Goal: Information Seeking & Learning: Learn about a topic

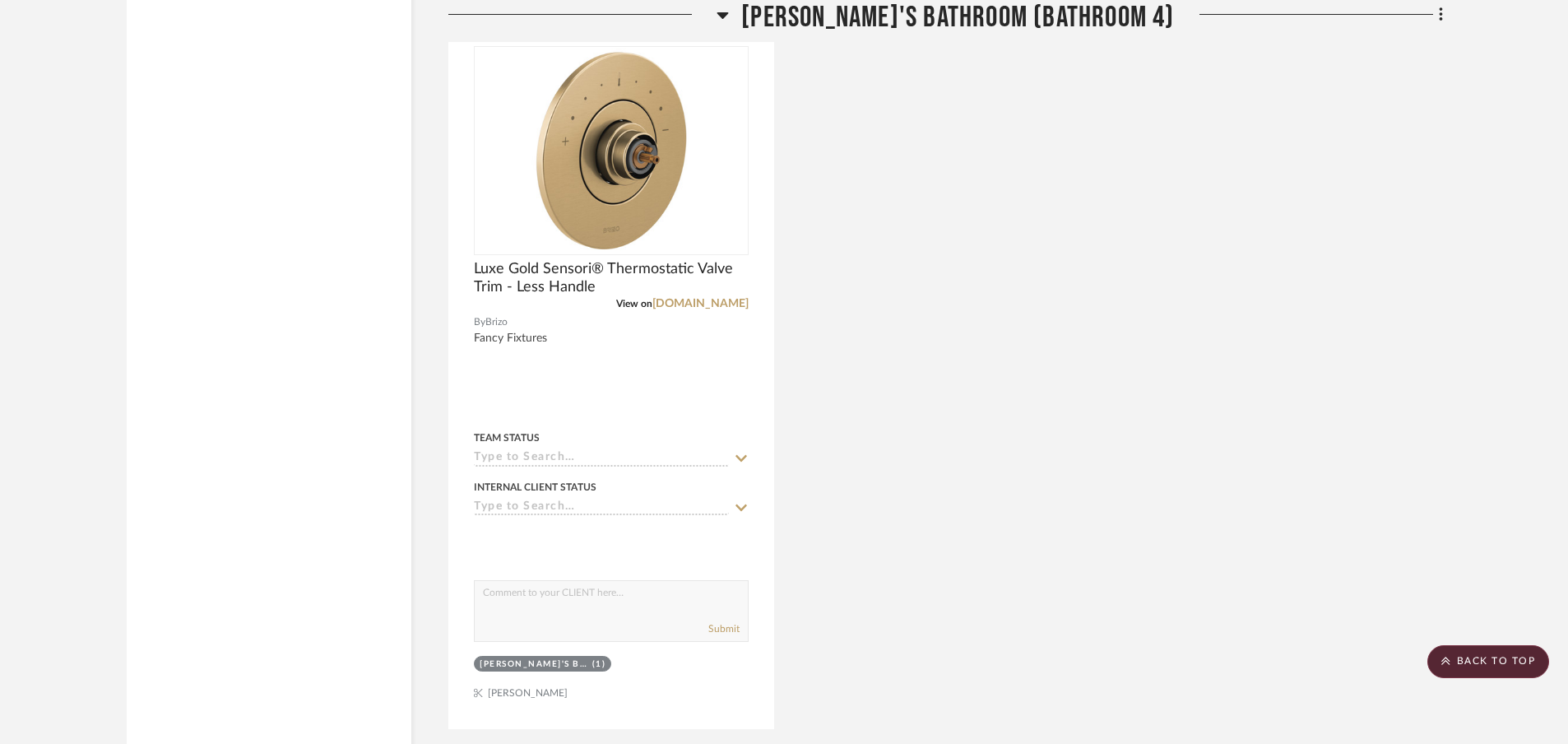
scroll to position [2904, 0]
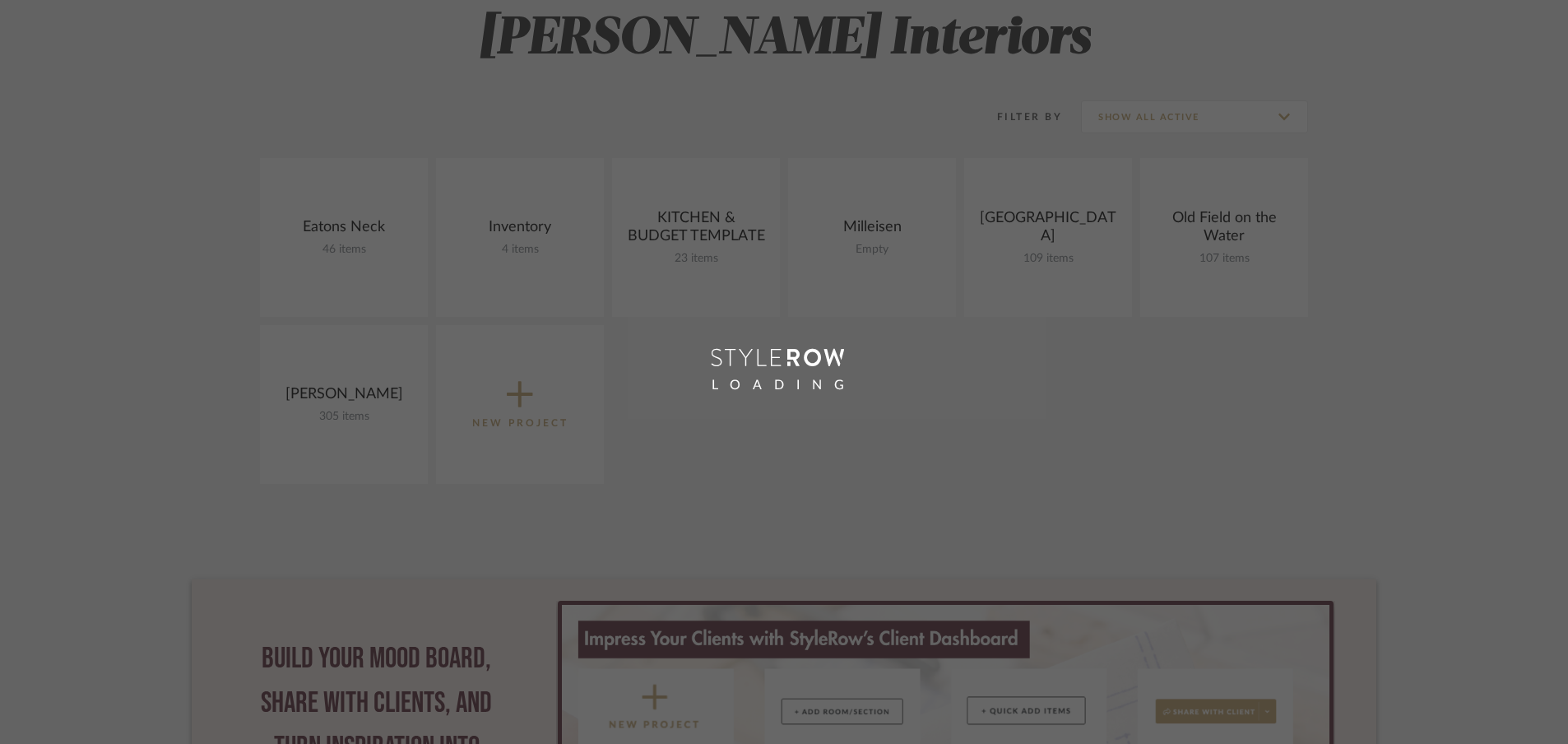
scroll to position [44, 0]
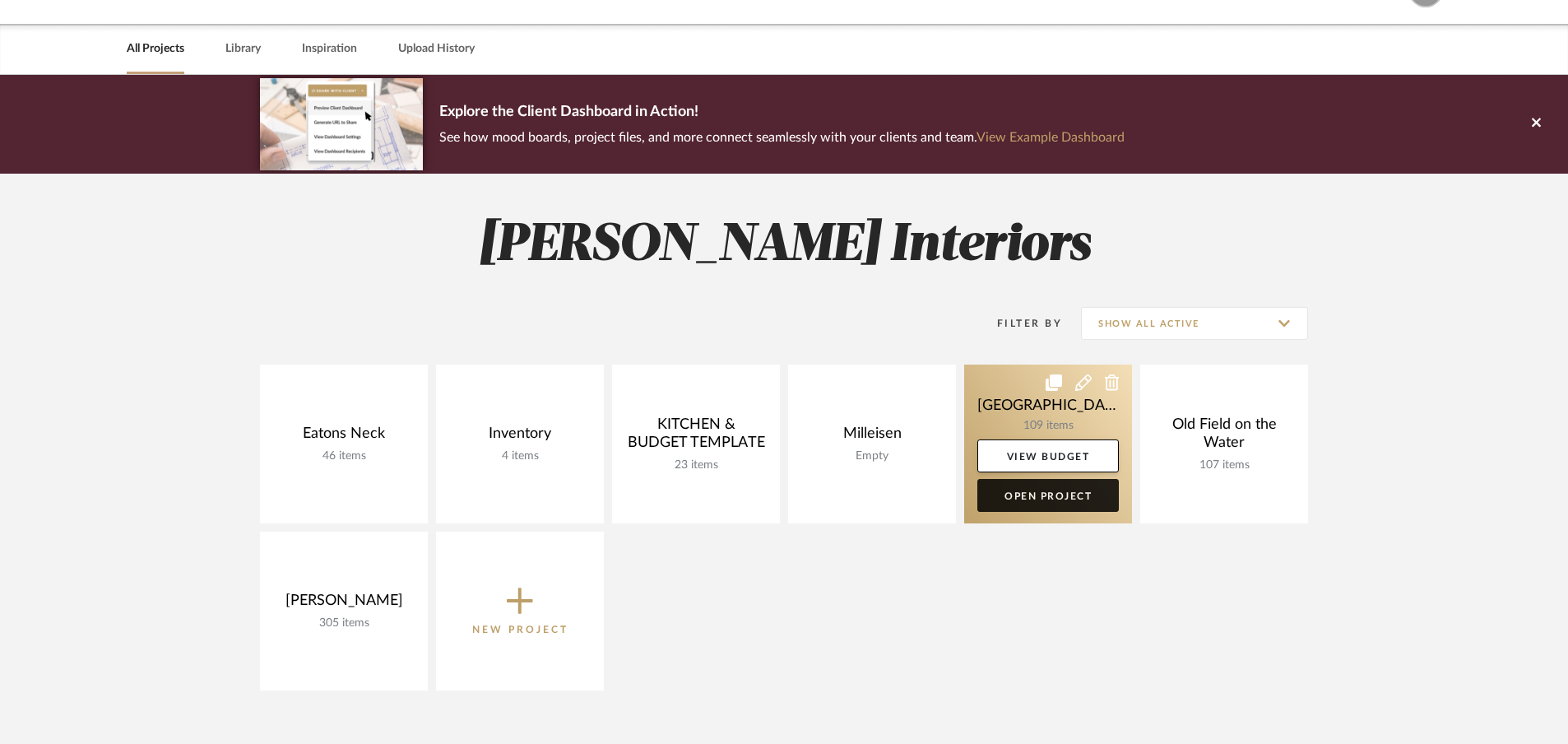
click at [1055, 501] on link "Open Project" at bounding box center [1048, 495] width 142 height 33
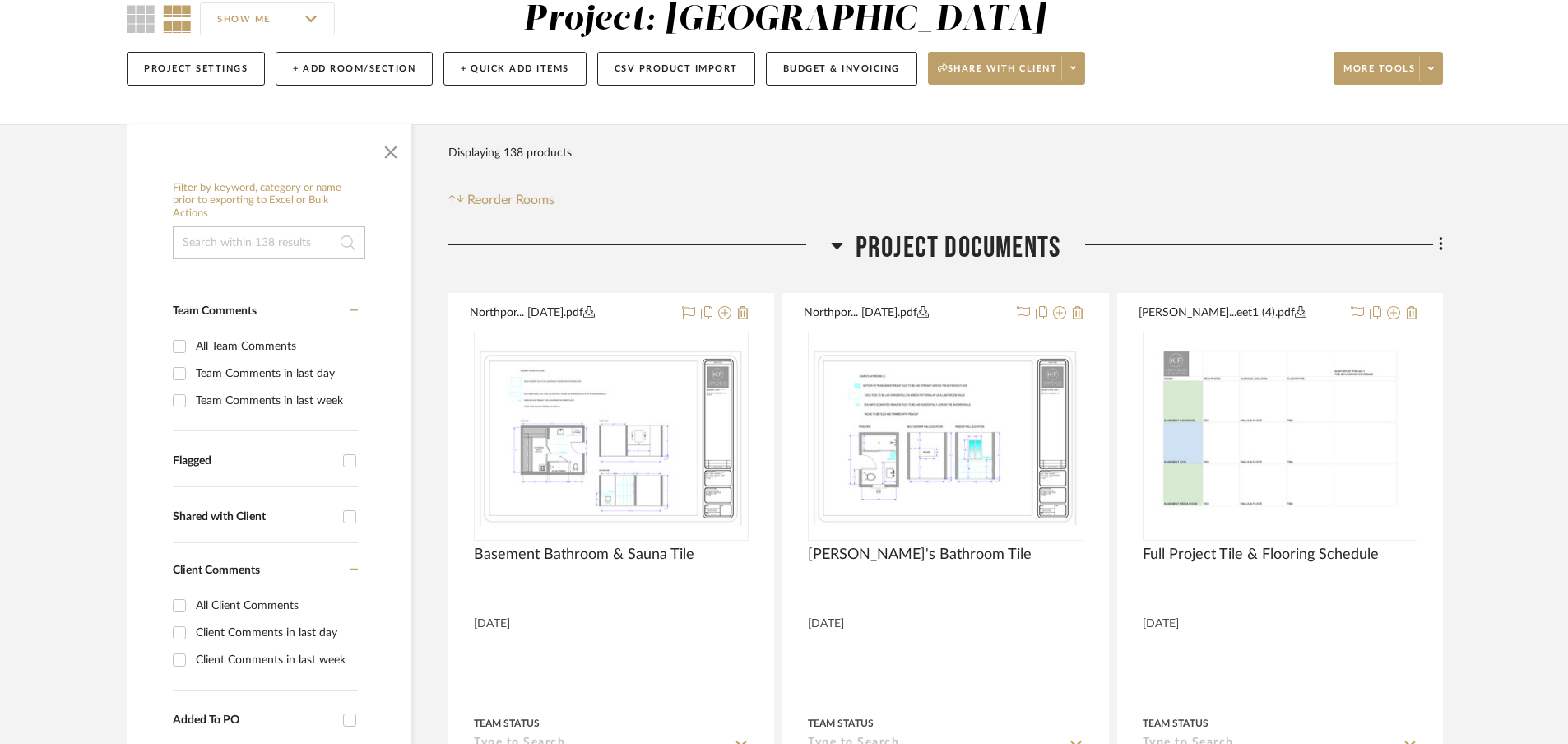
scroll to position [155, 0]
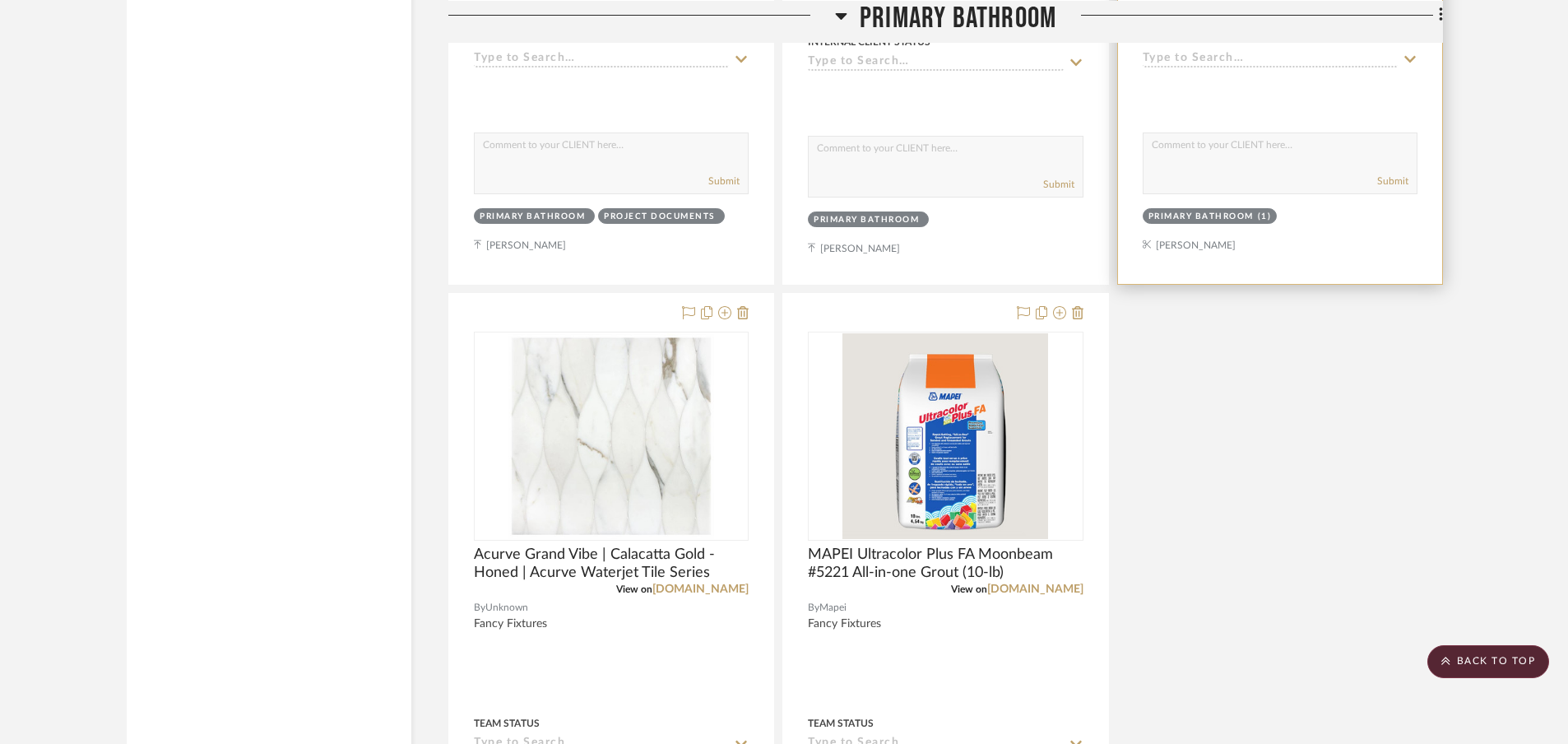
scroll to position [17666, 0]
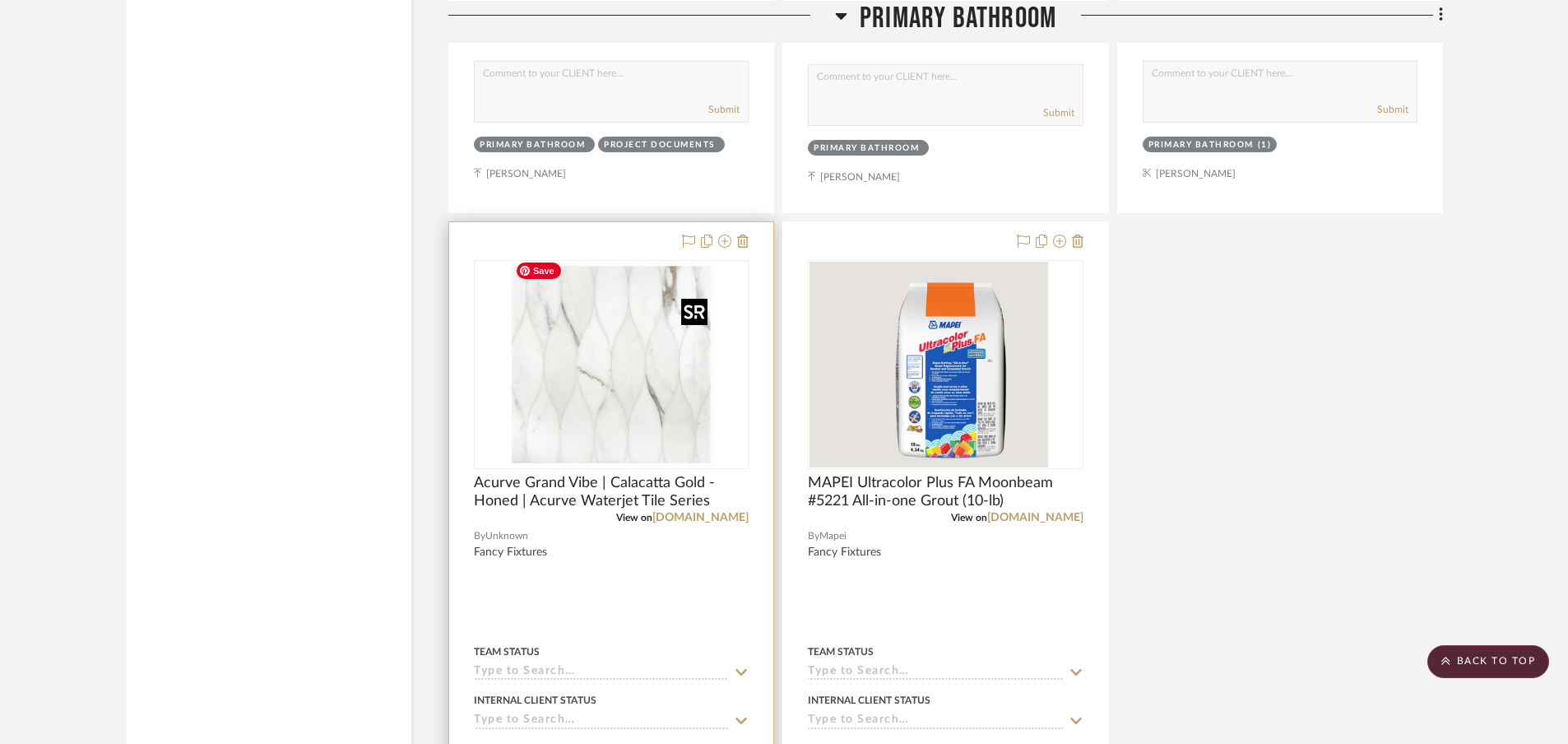
click at [0, 0] on img at bounding box center [0, 0] width 0 height 0
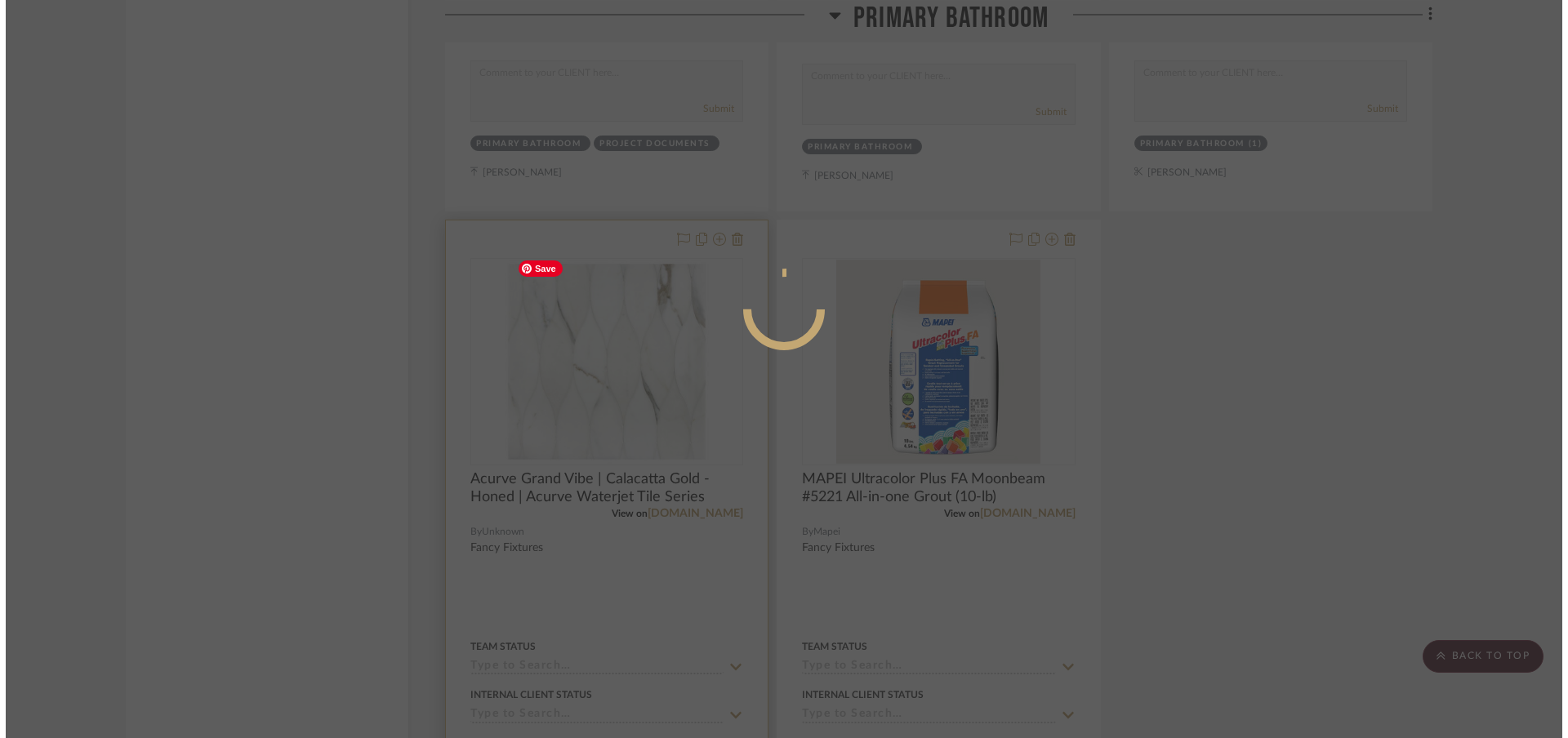
scroll to position [0, 0]
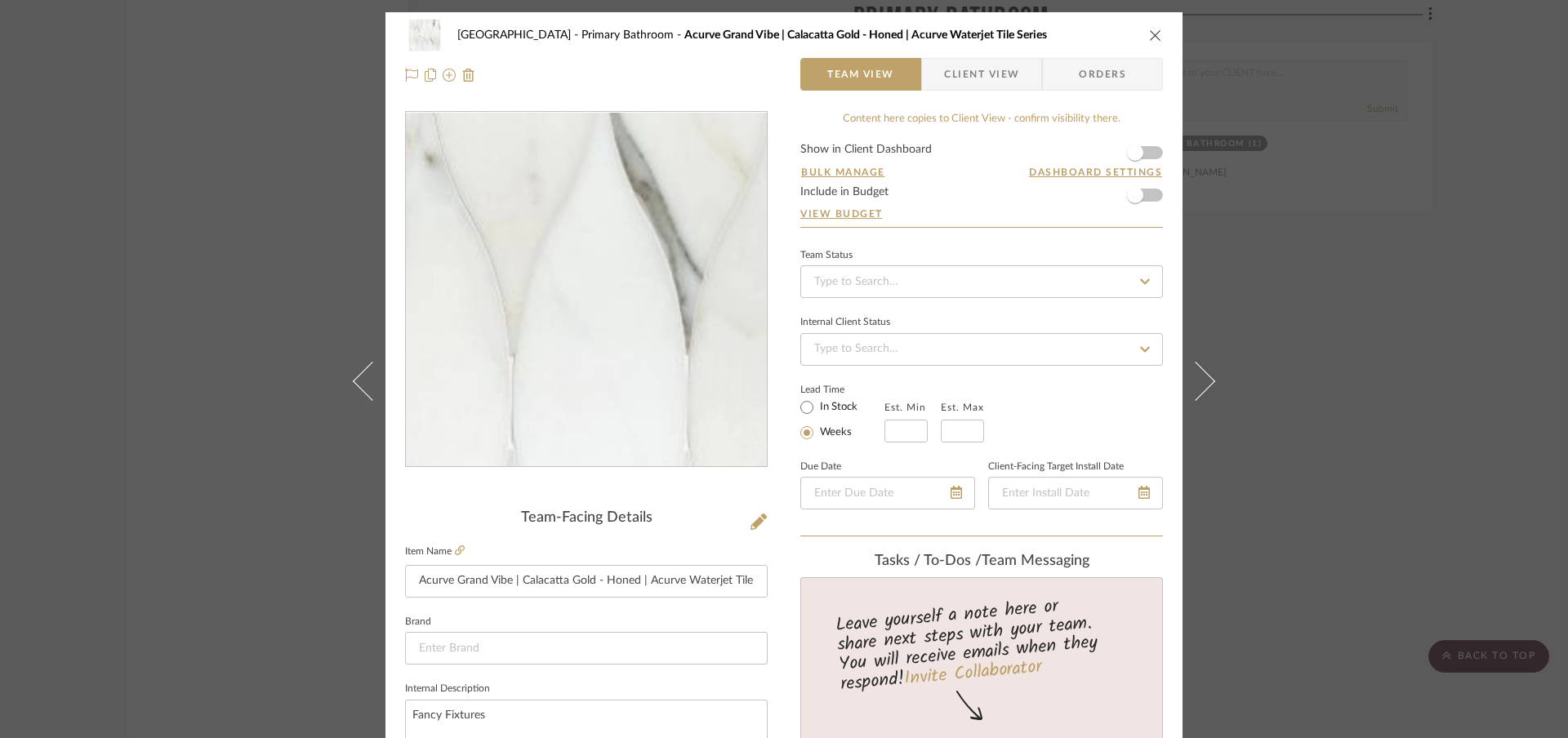
drag, startPoint x: 634, startPoint y: 378, endPoint x: 564, endPoint y: 301, distance: 104.1
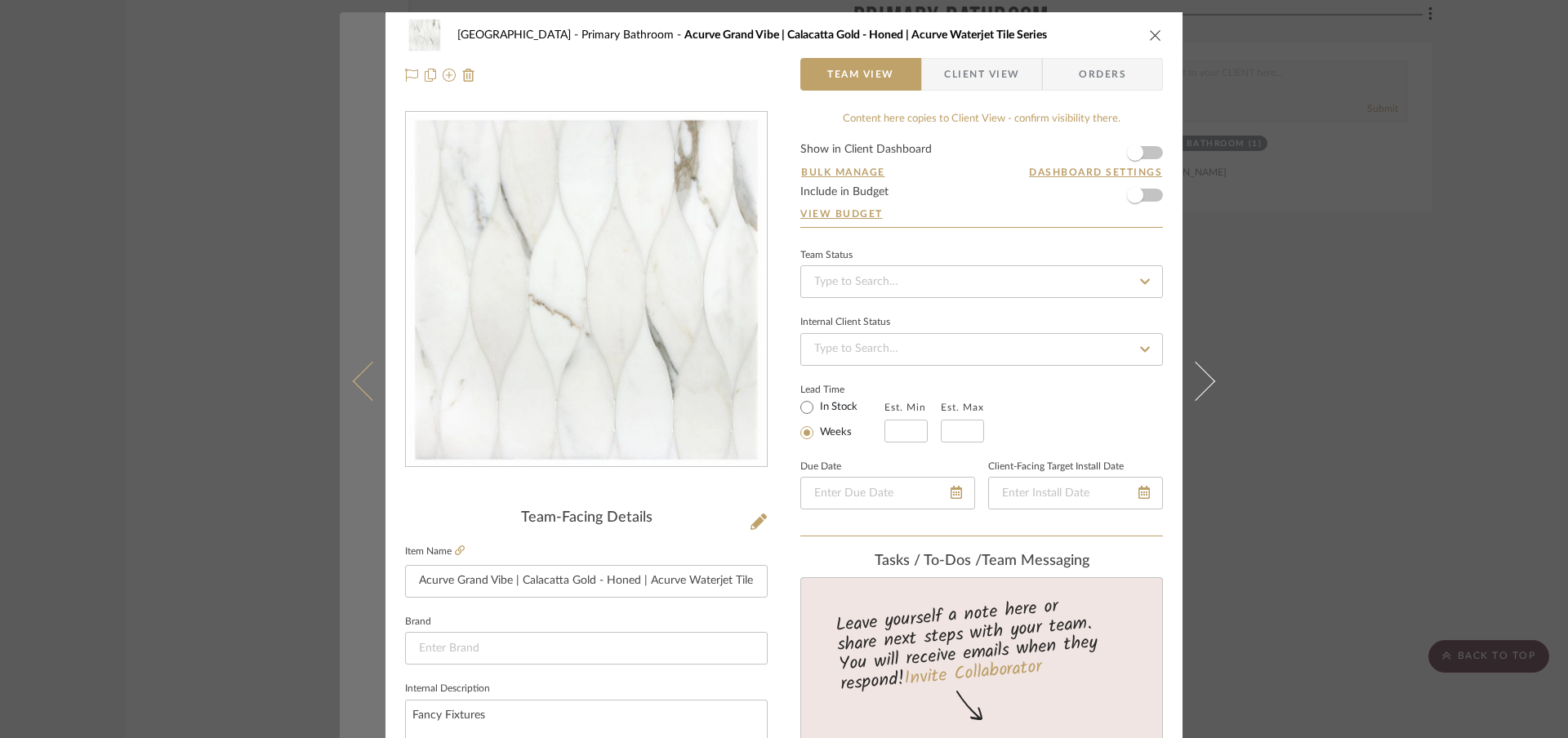
click at [355, 379] on icon at bounding box center [372, 381] width 39 height 39
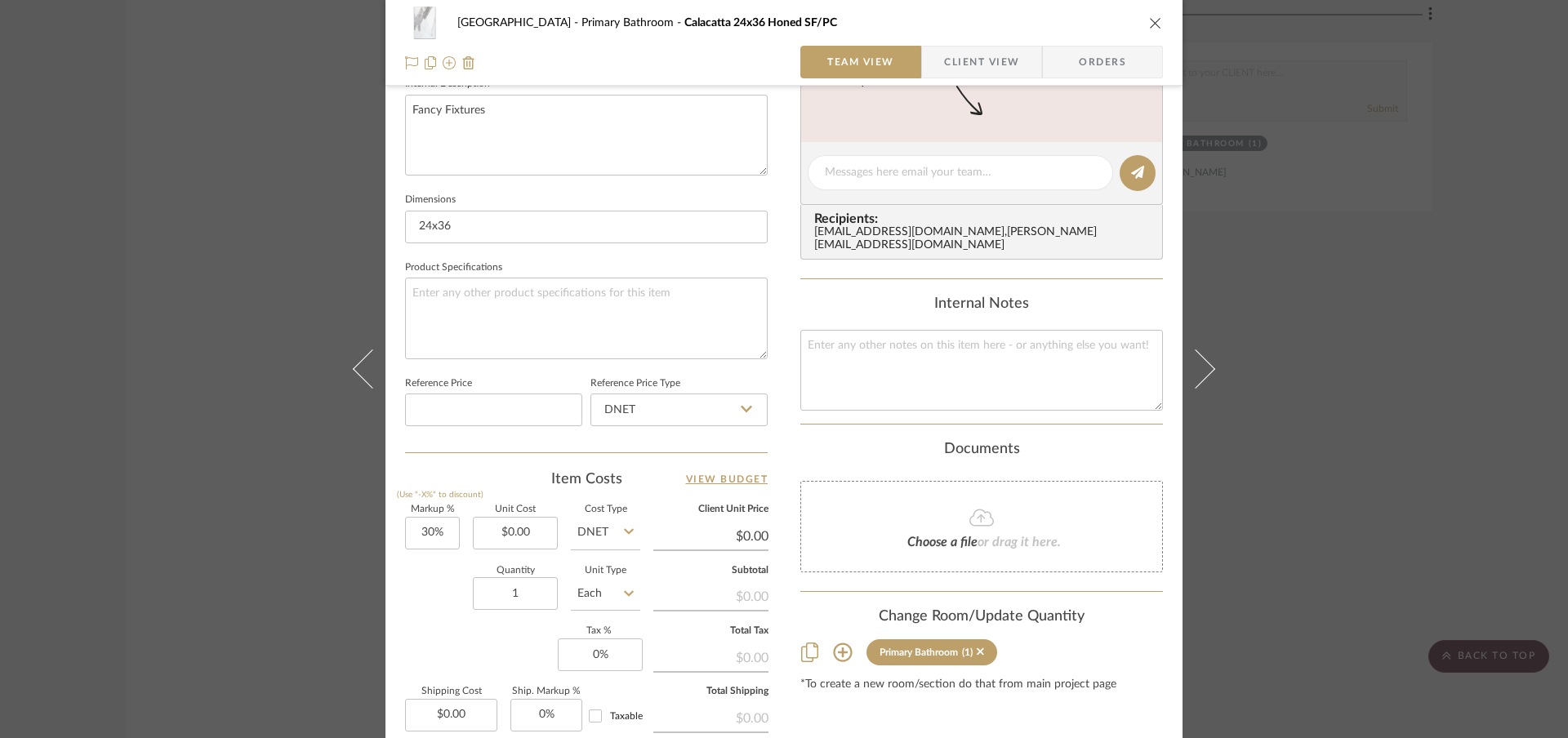
scroll to position [378, 0]
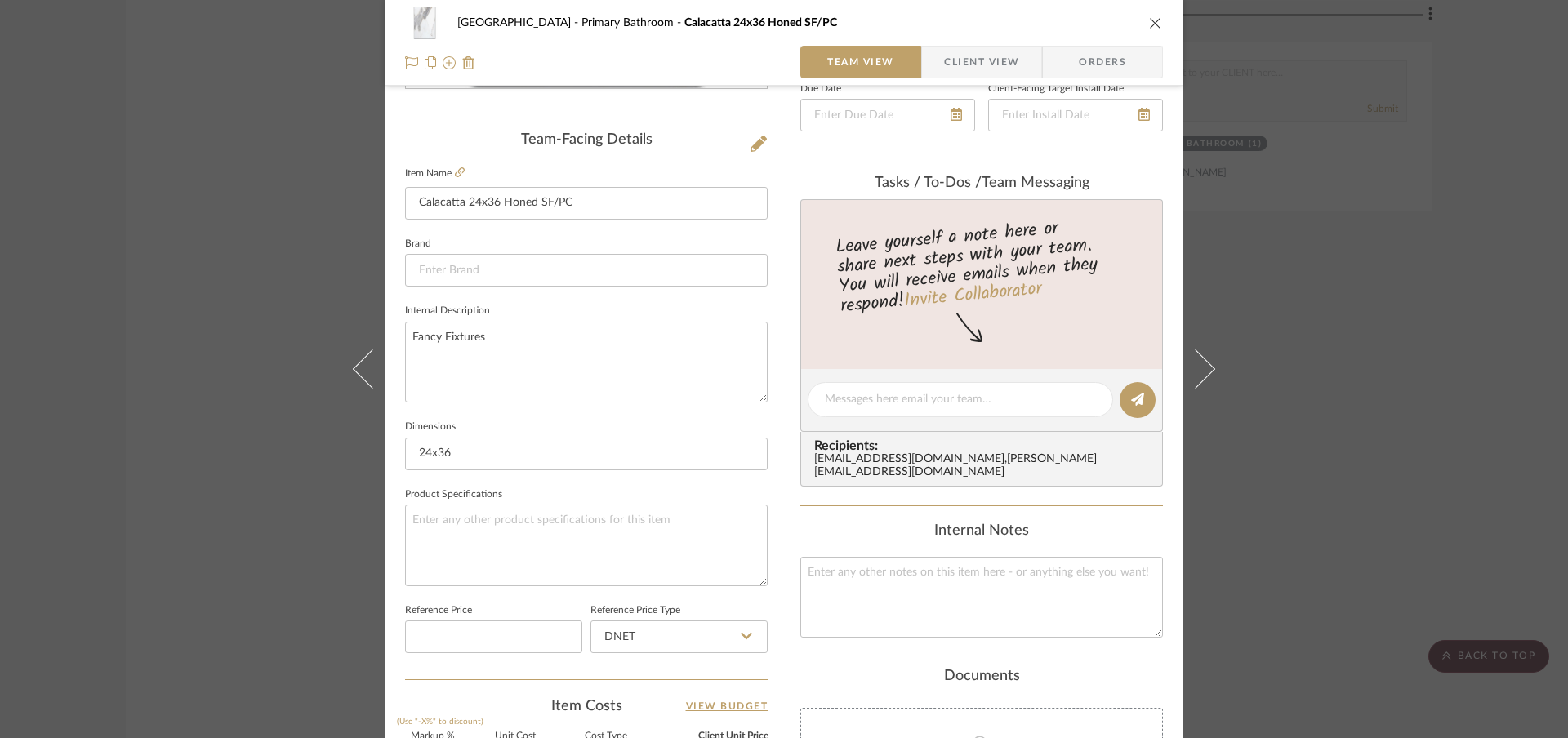
click at [1155, 25] on icon "close" at bounding box center [1156, 23] width 13 height 13
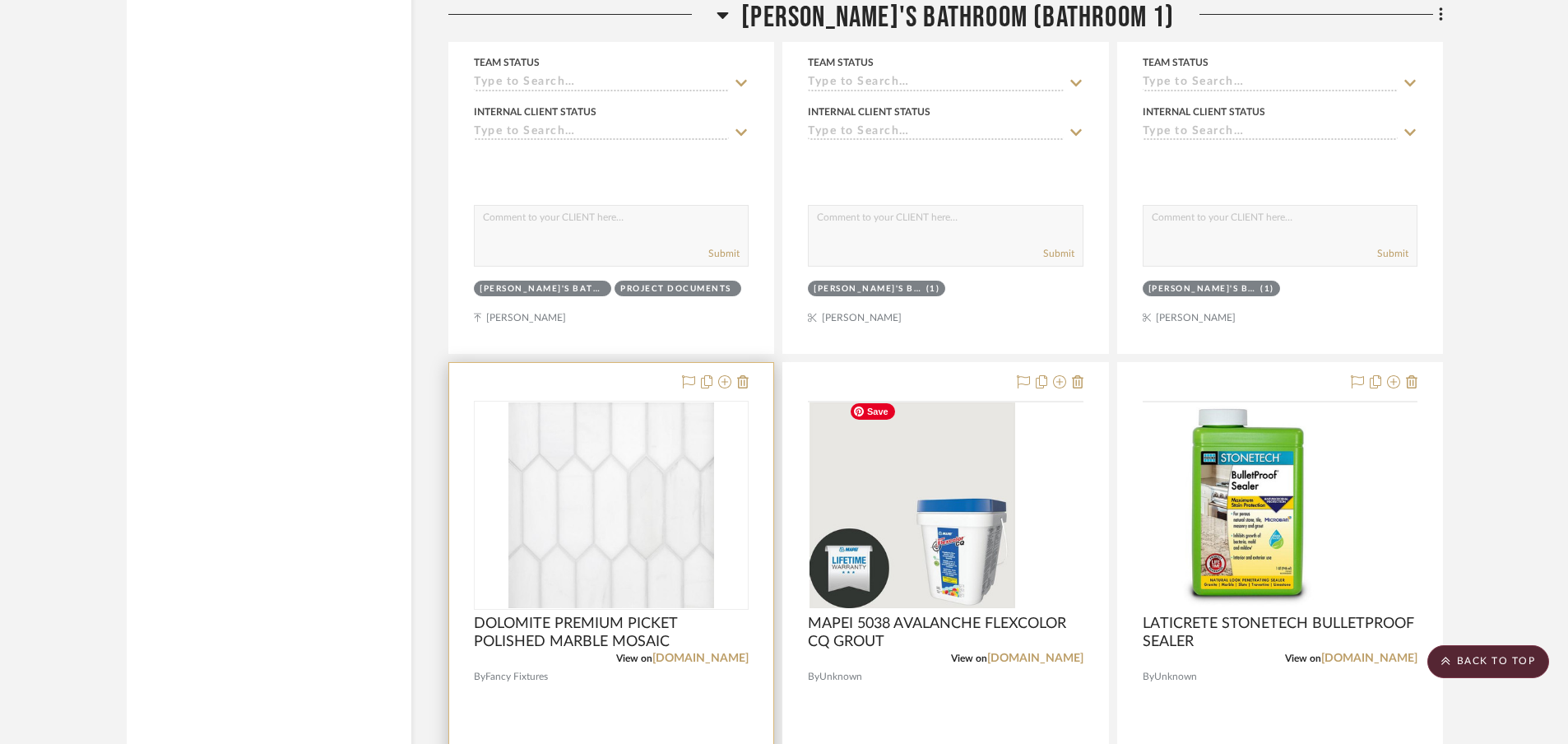
scroll to position [19294, 0]
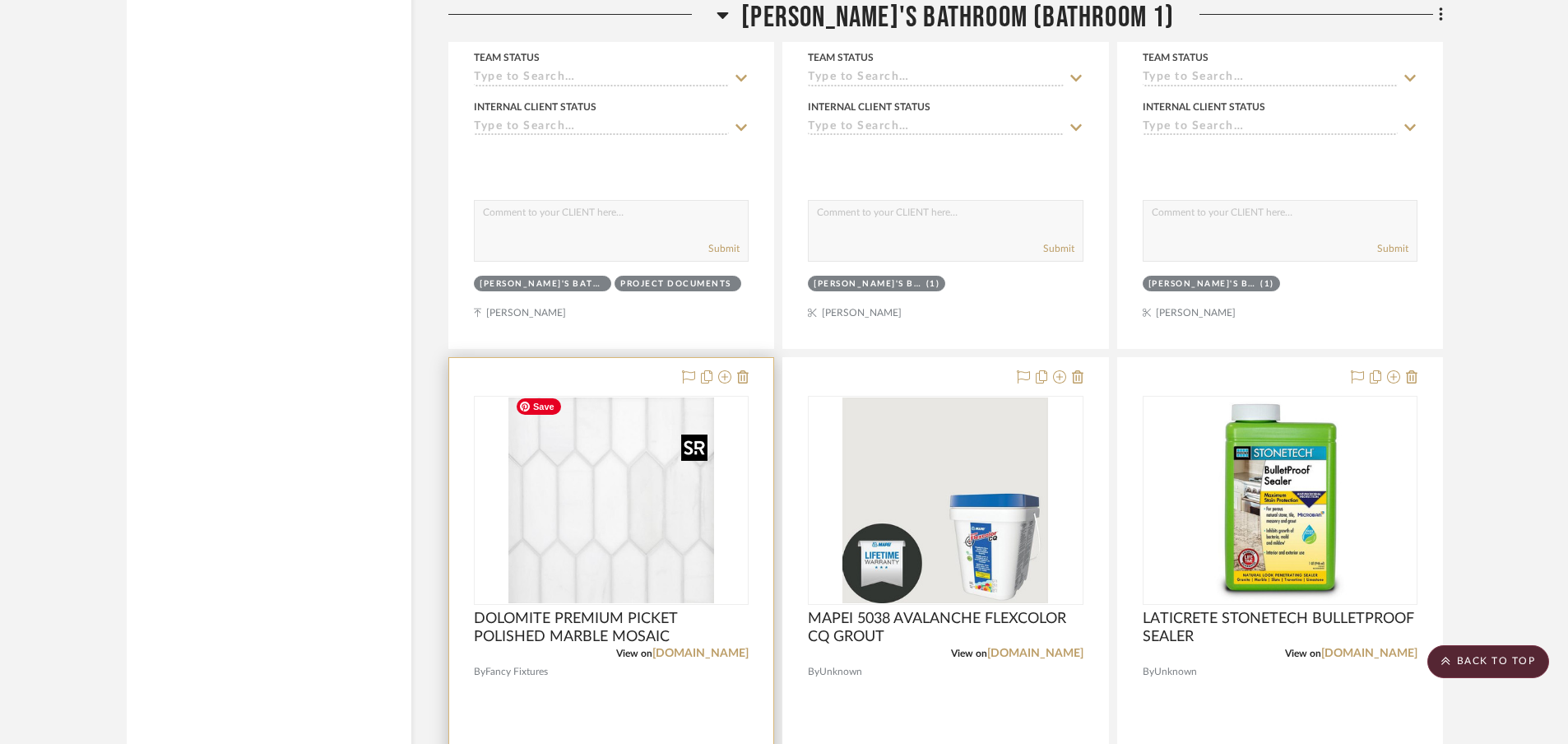
click at [0, 0] on img at bounding box center [0, 0] width 0 height 0
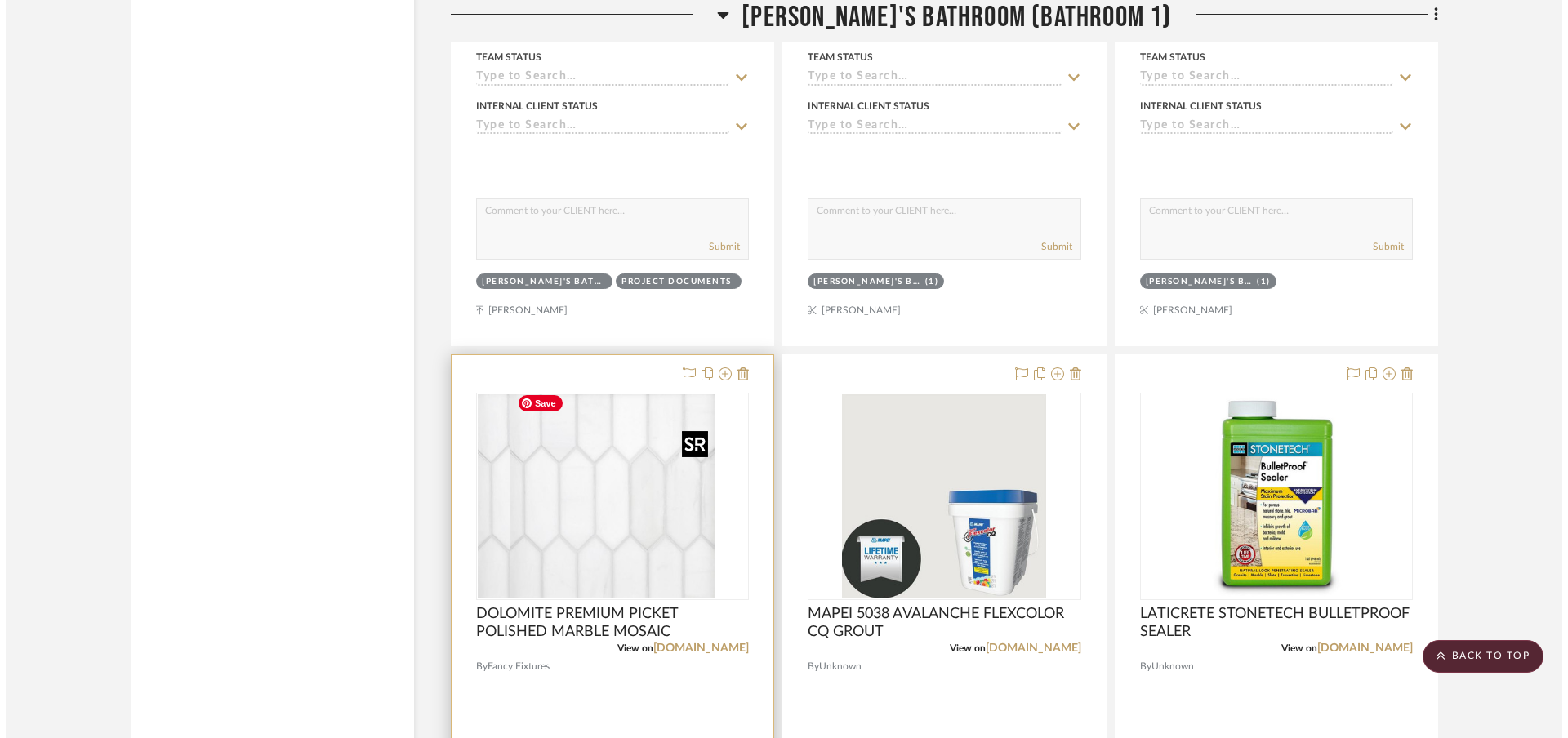
scroll to position [0, 0]
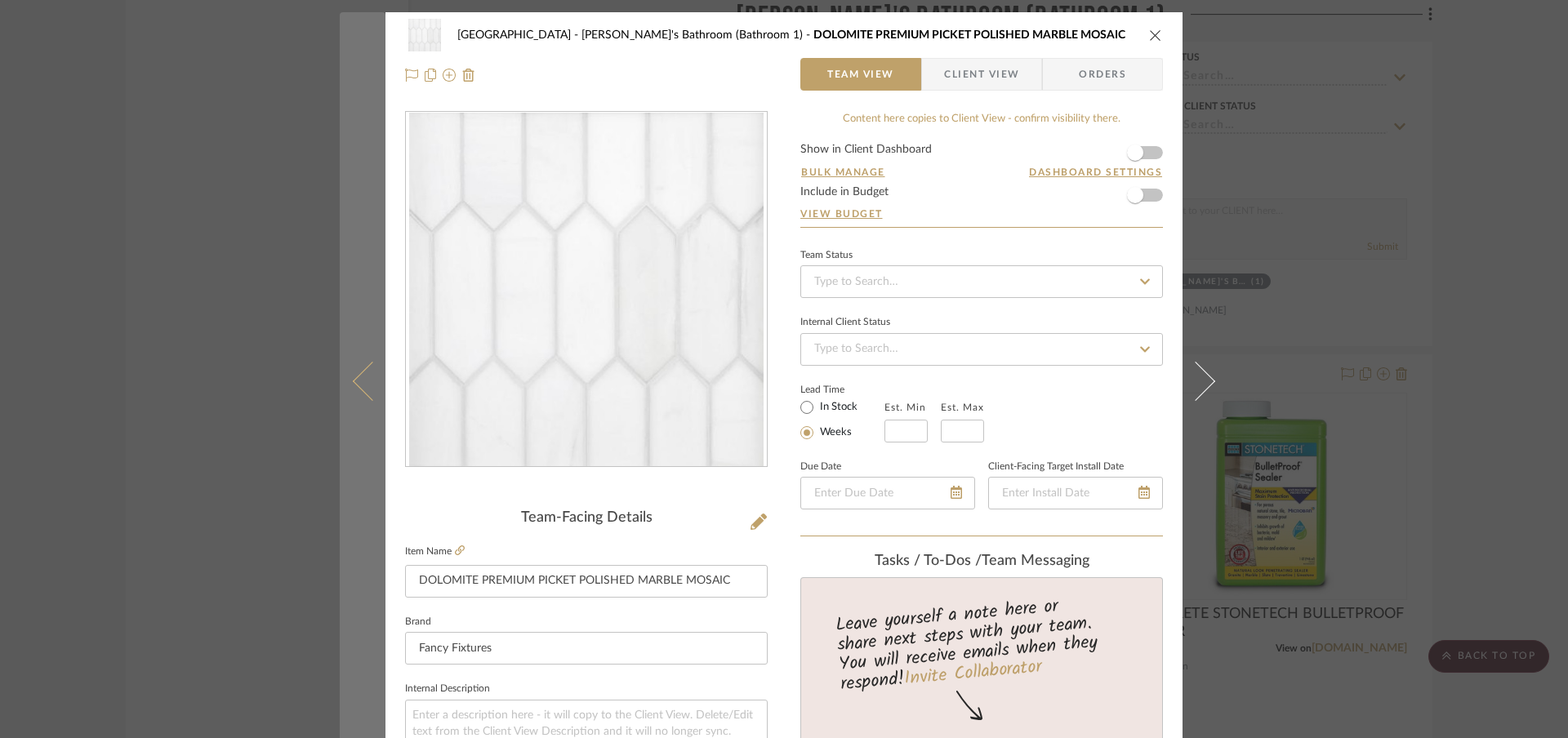
click at [350, 389] on button at bounding box center [362, 381] width 46 height 738
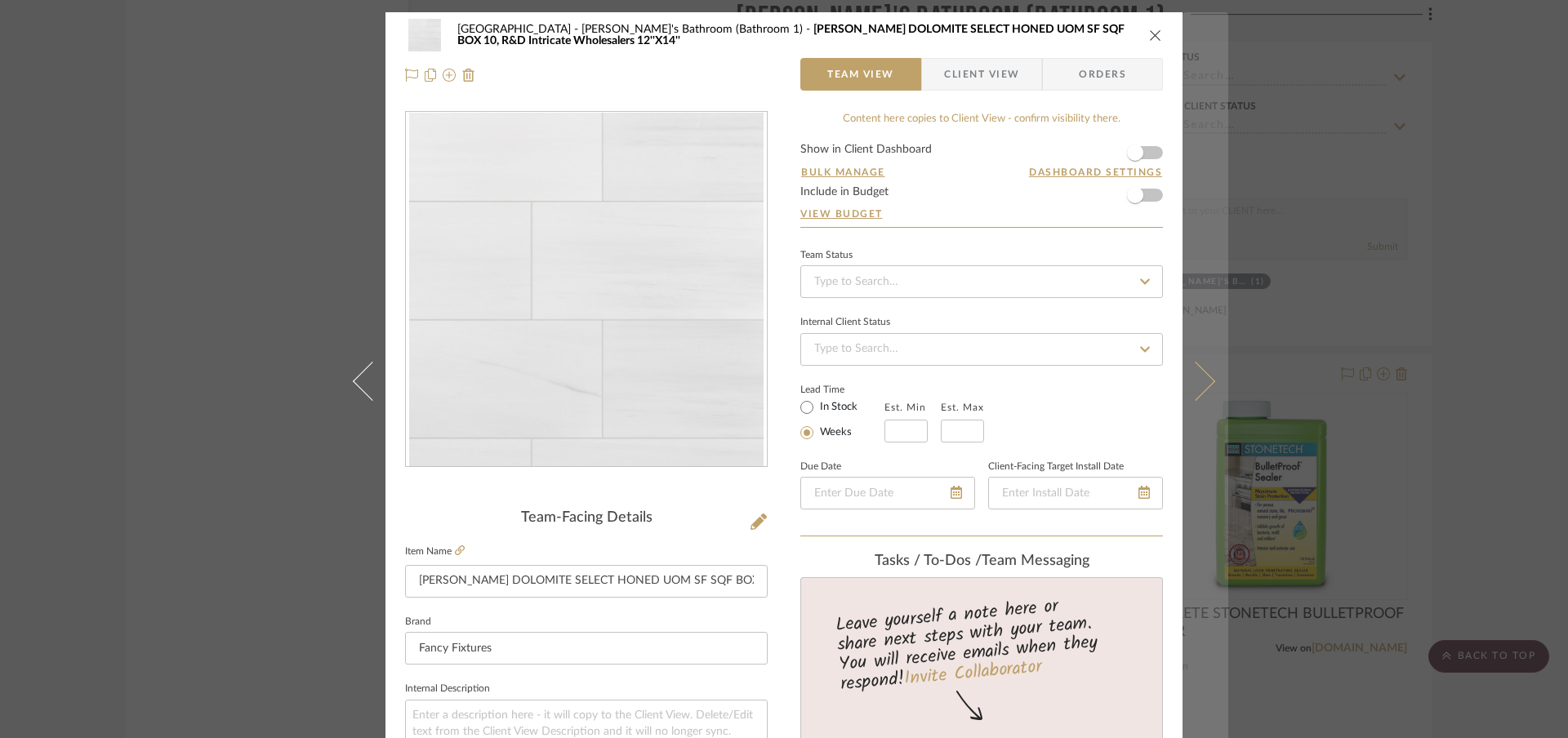
click at [1191, 395] on icon at bounding box center [1195, 381] width 39 height 39
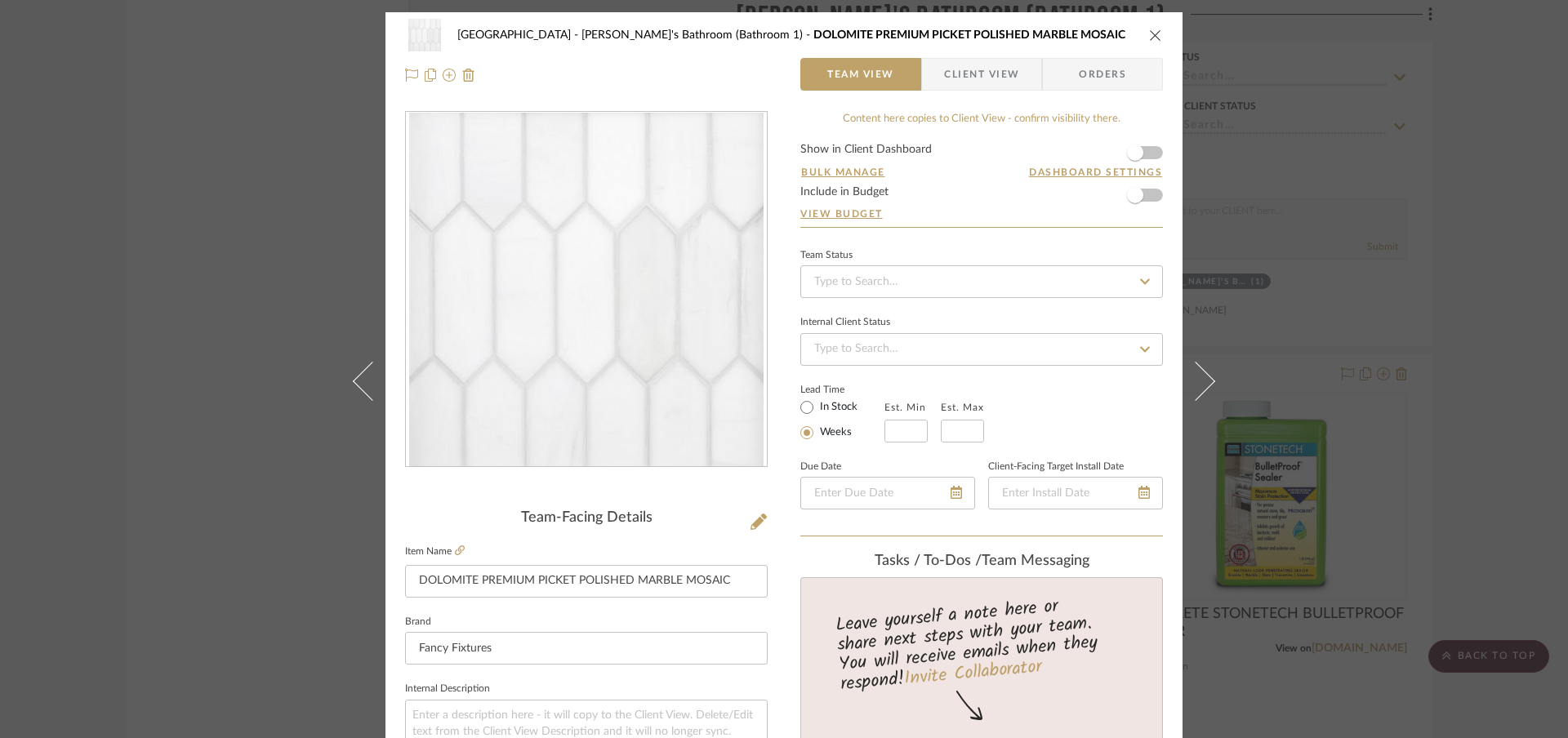
drag, startPoint x: 711, startPoint y: 476, endPoint x: 683, endPoint y: 422, distance: 60.8
click at [1152, 36] on icon "close" at bounding box center [1156, 35] width 13 height 13
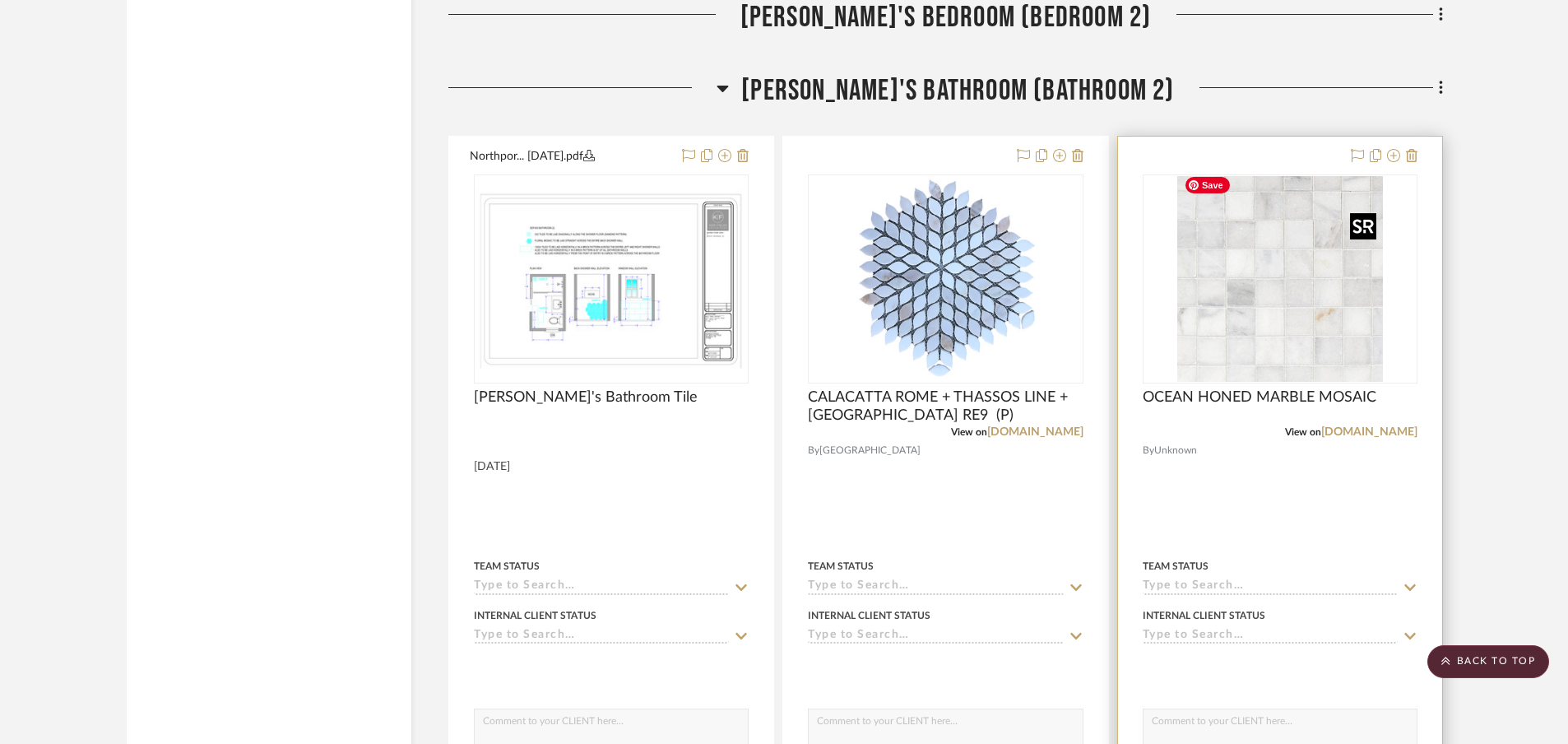
scroll to position [21295, 0]
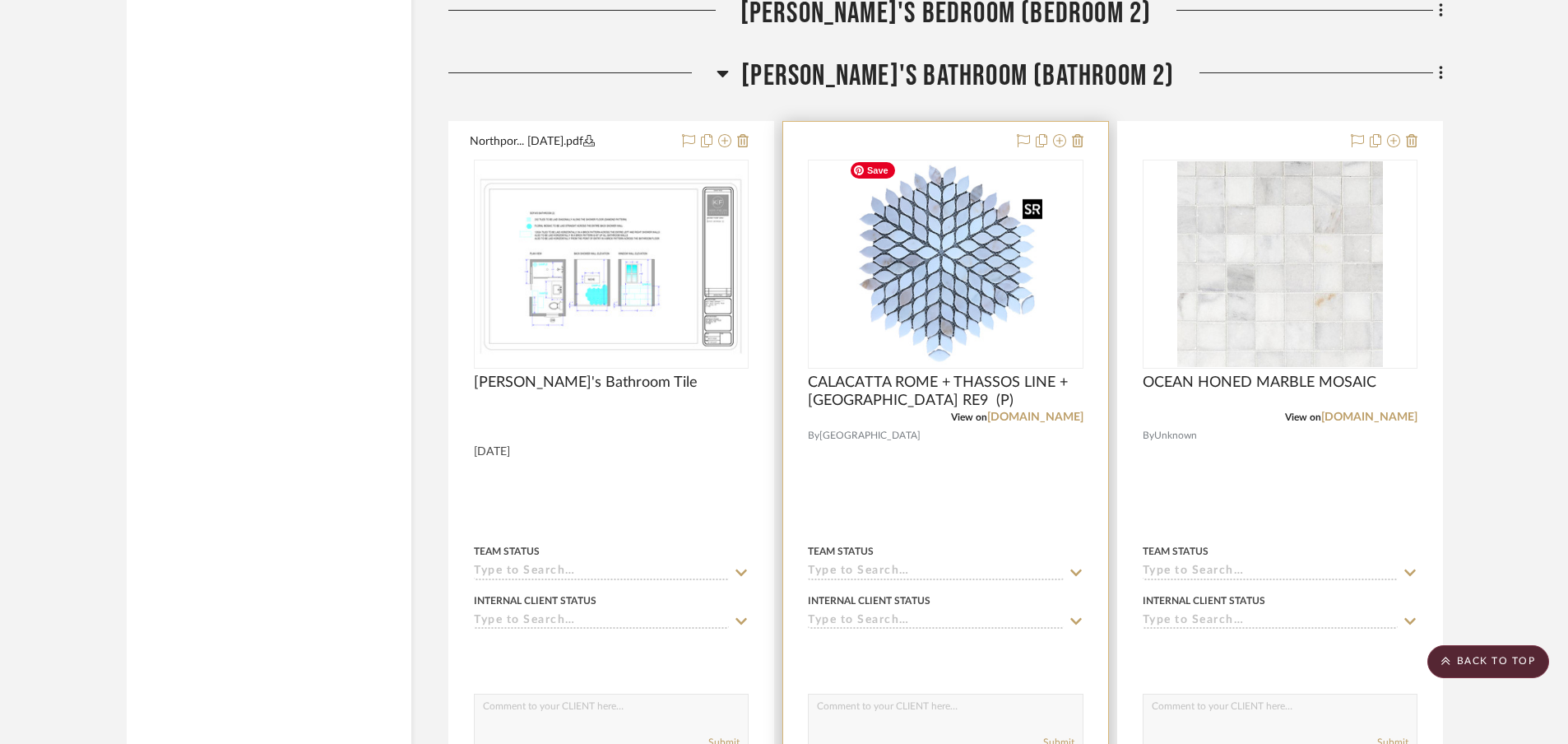
click at [991, 213] on img "0" at bounding box center [945, 264] width 206 height 206
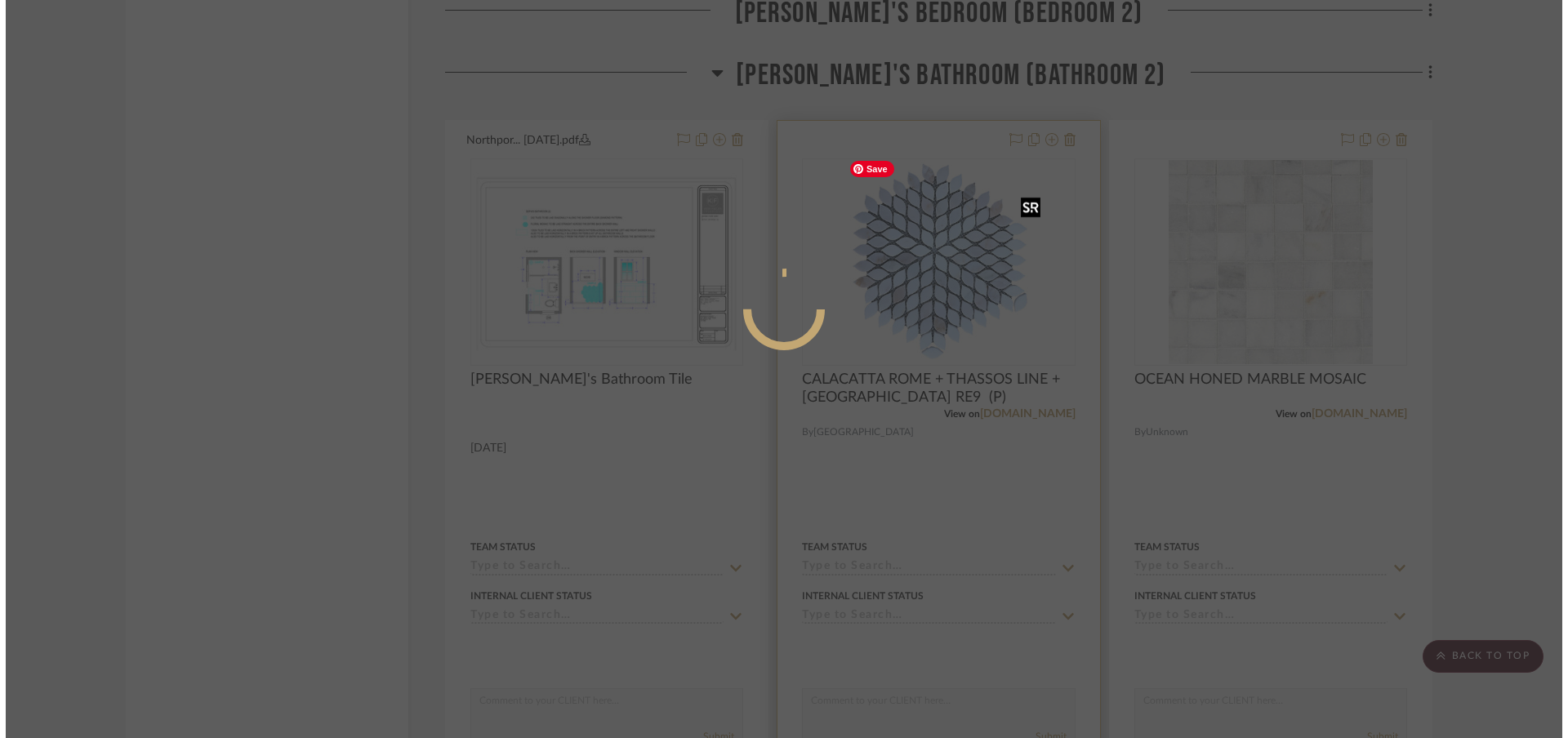
scroll to position [0, 0]
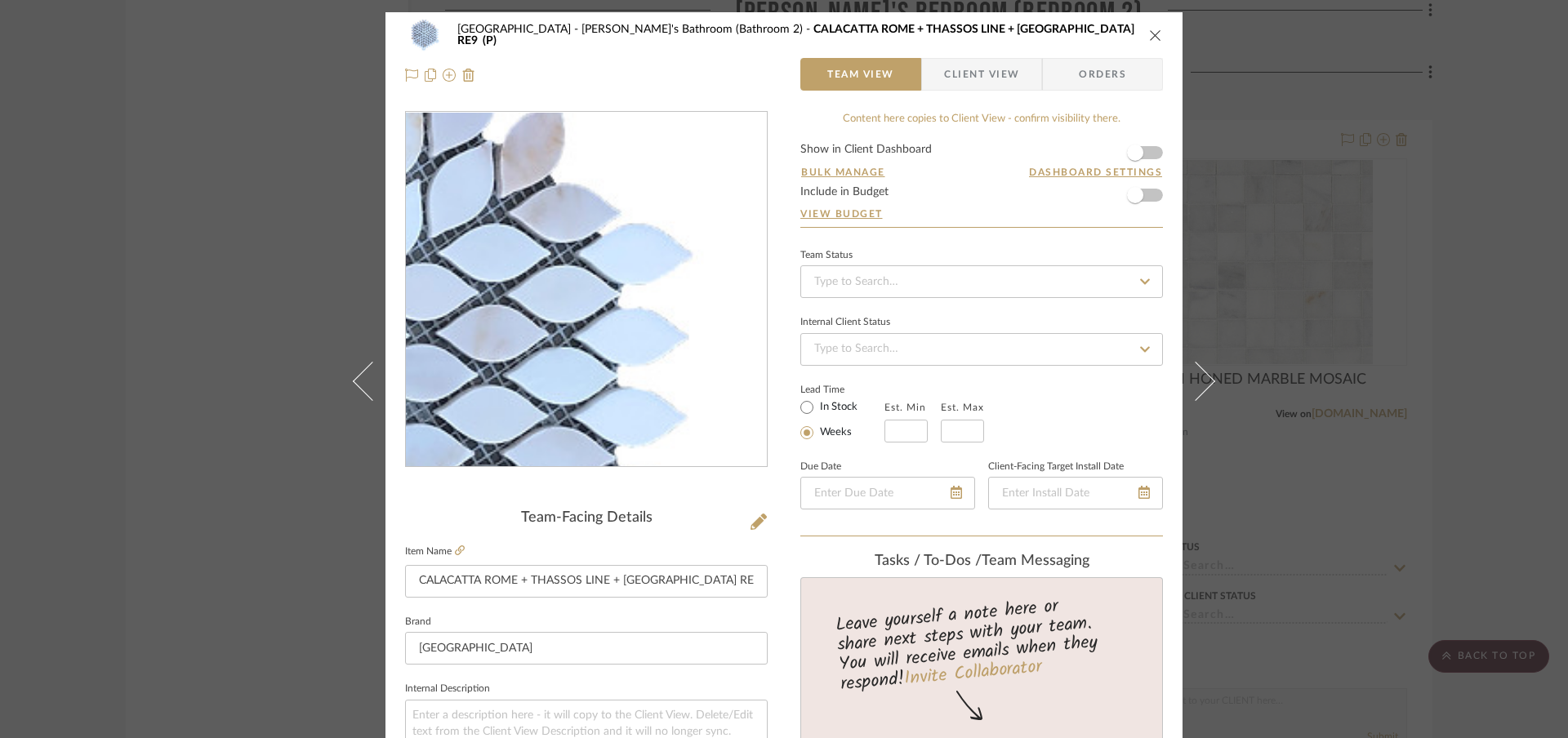
click at [1149, 36] on icon "close" at bounding box center [1156, 35] width 13 height 13
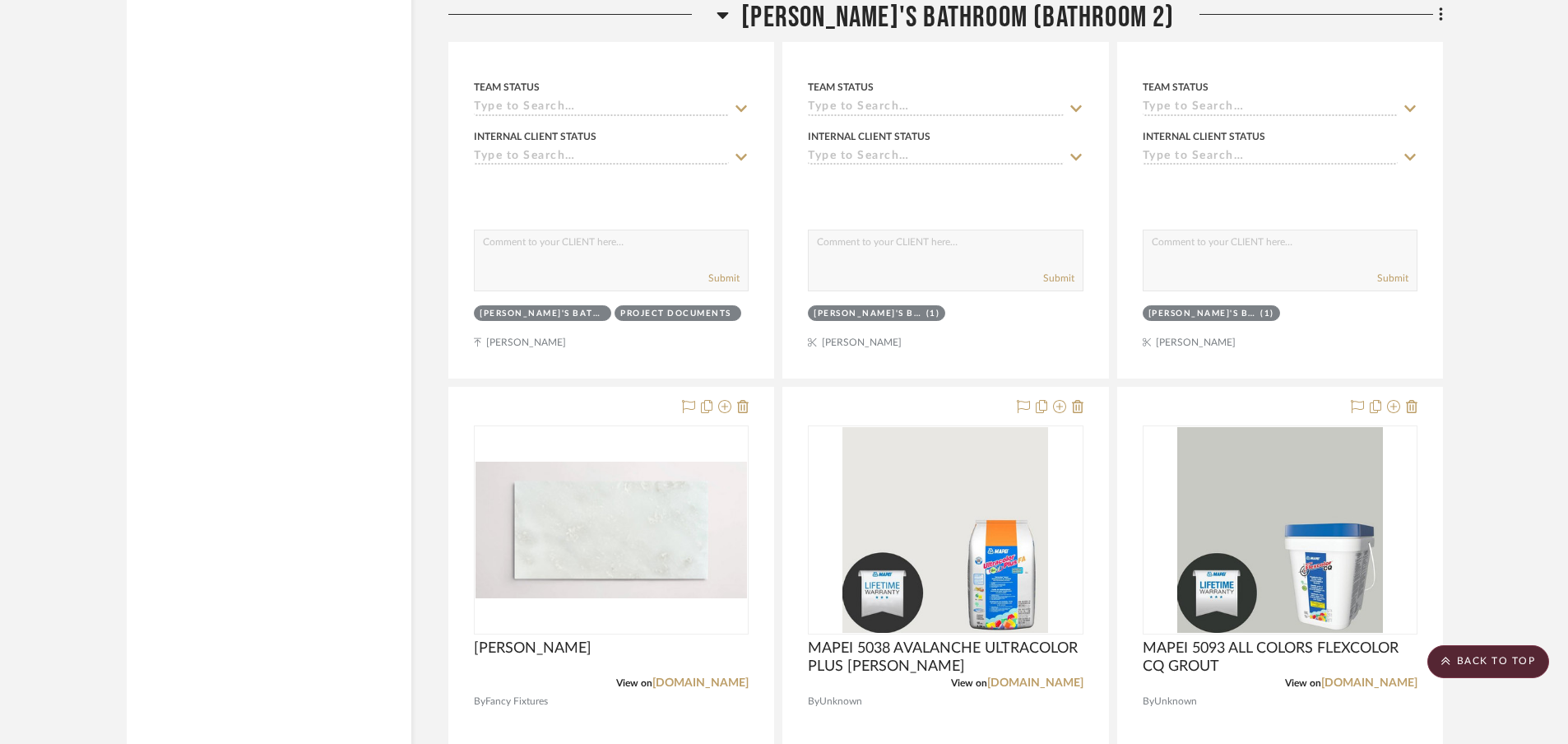
scroll to position [21835, 0]
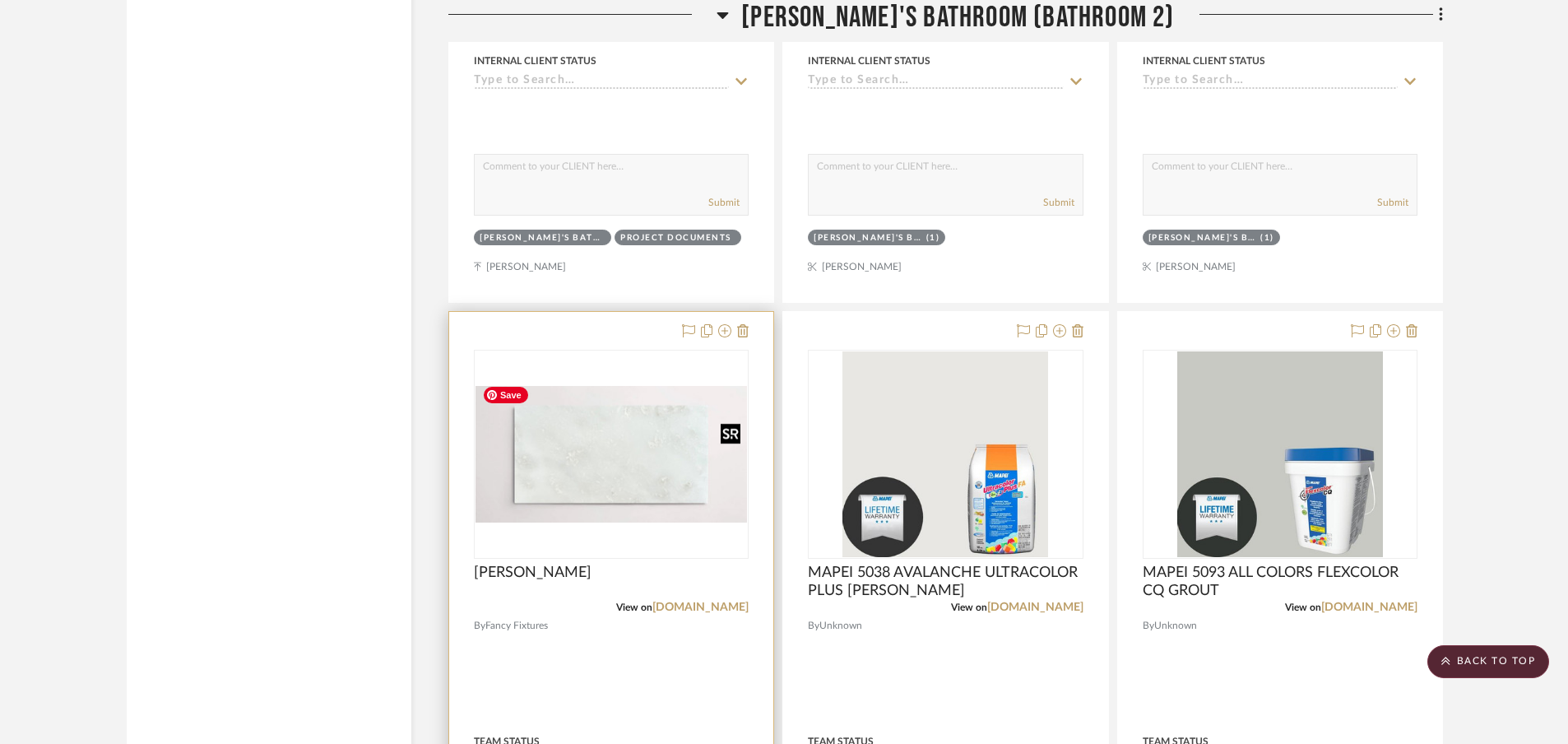
click at [578, 407] on img "0" at bounding box center [611, 454] width 271 height 136
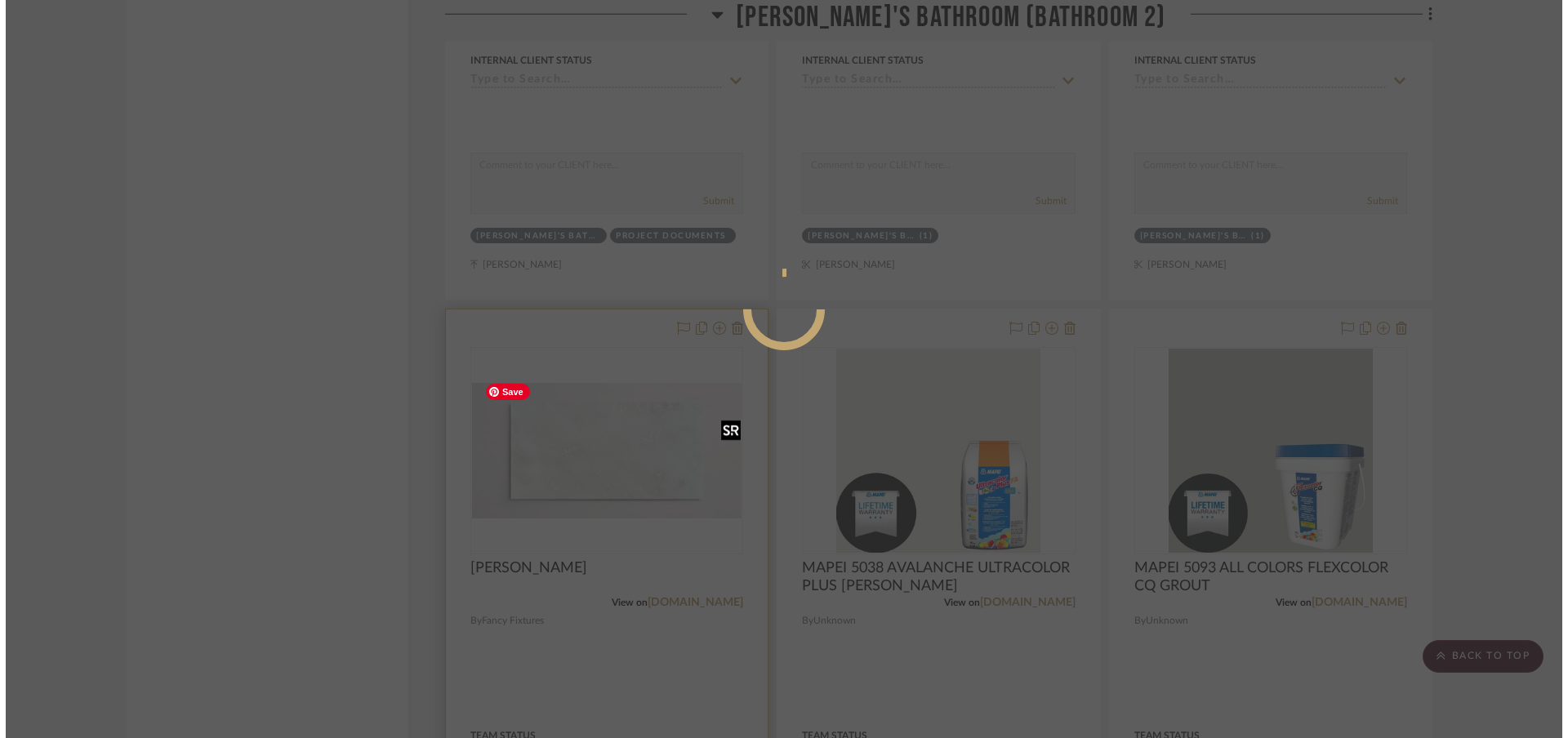
scroll to position [0, 0]
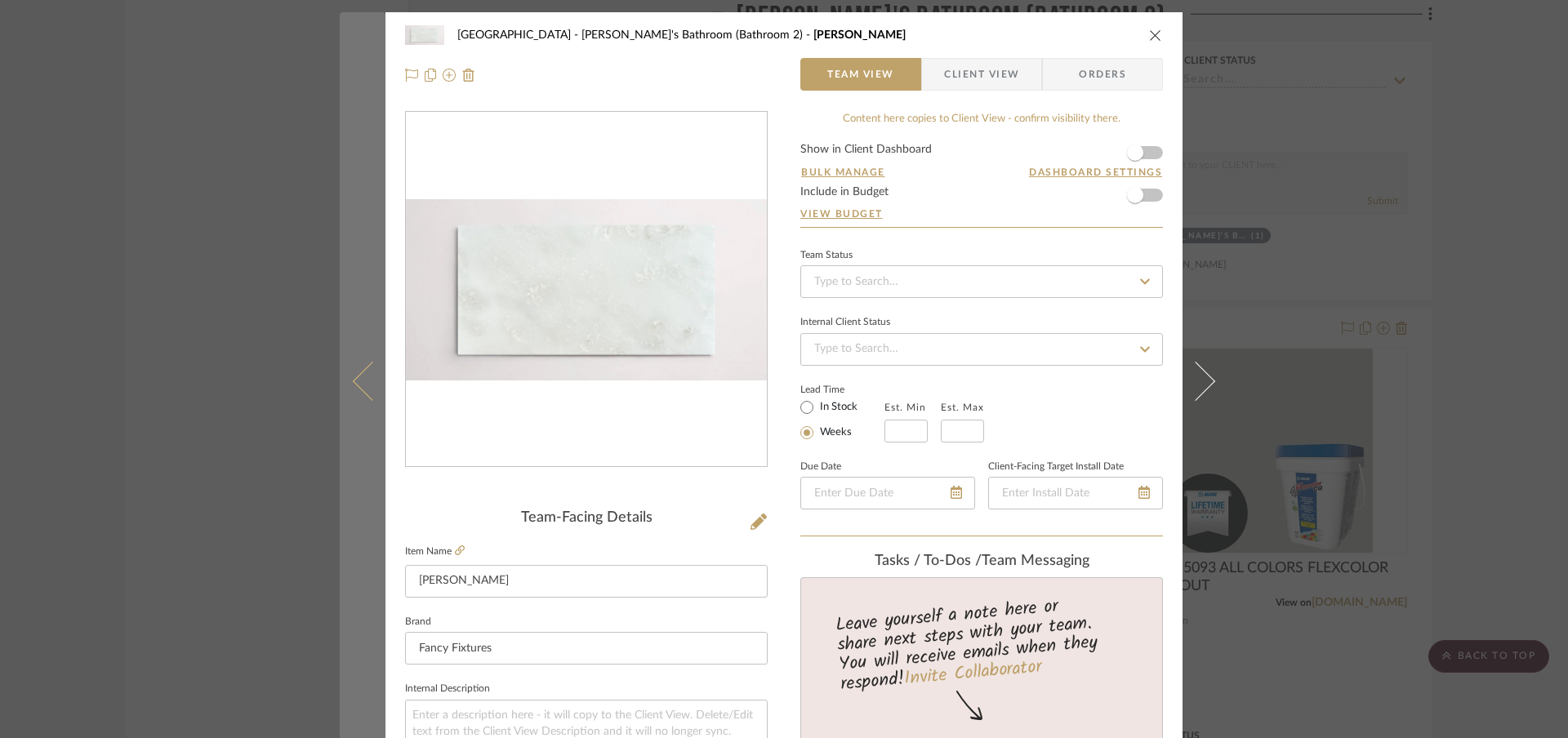
click at [343, 376] on button at bounding box center [362, 381] width 46 height 738
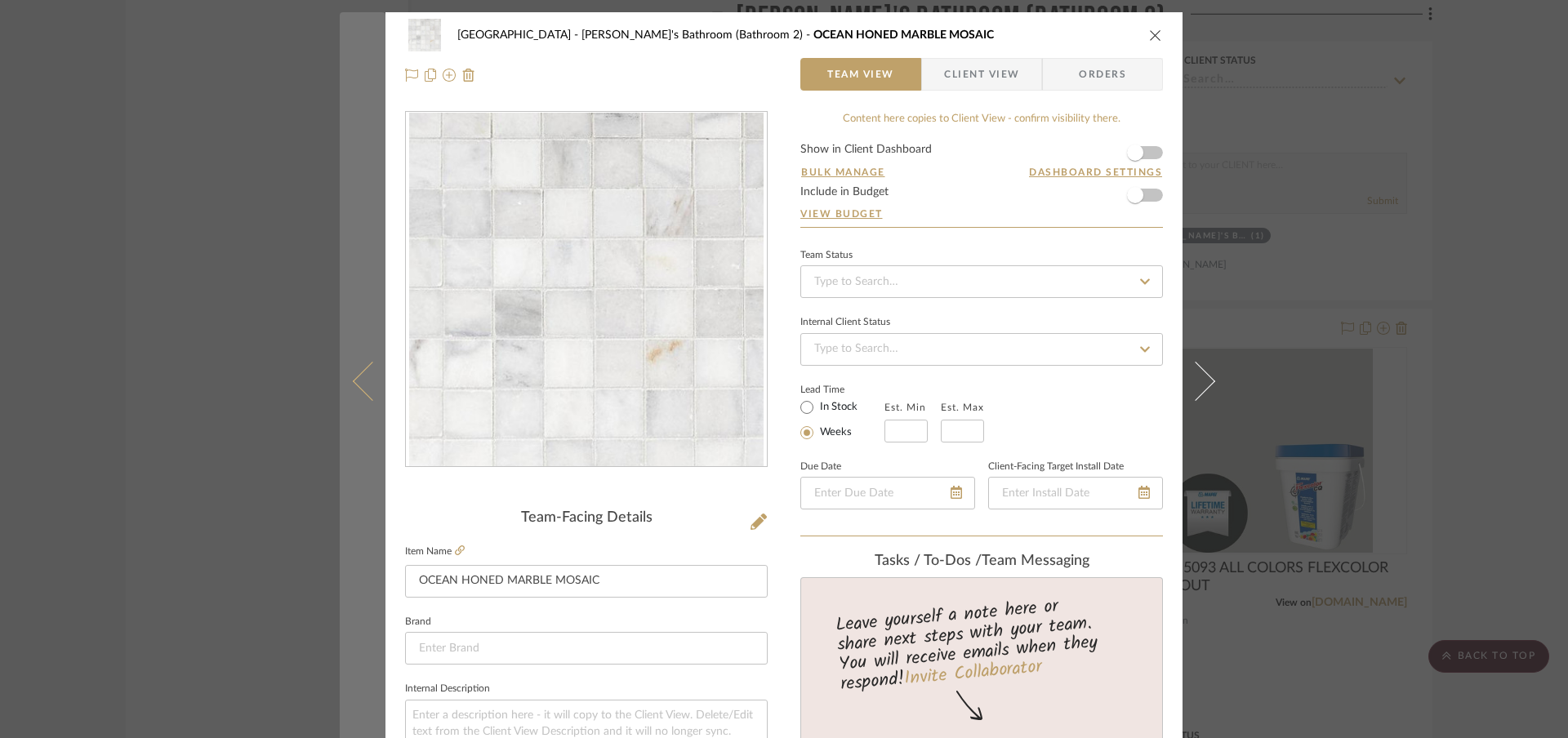
click at [358, 389] on icon at bounding box center [372, 381] width 39 height 39
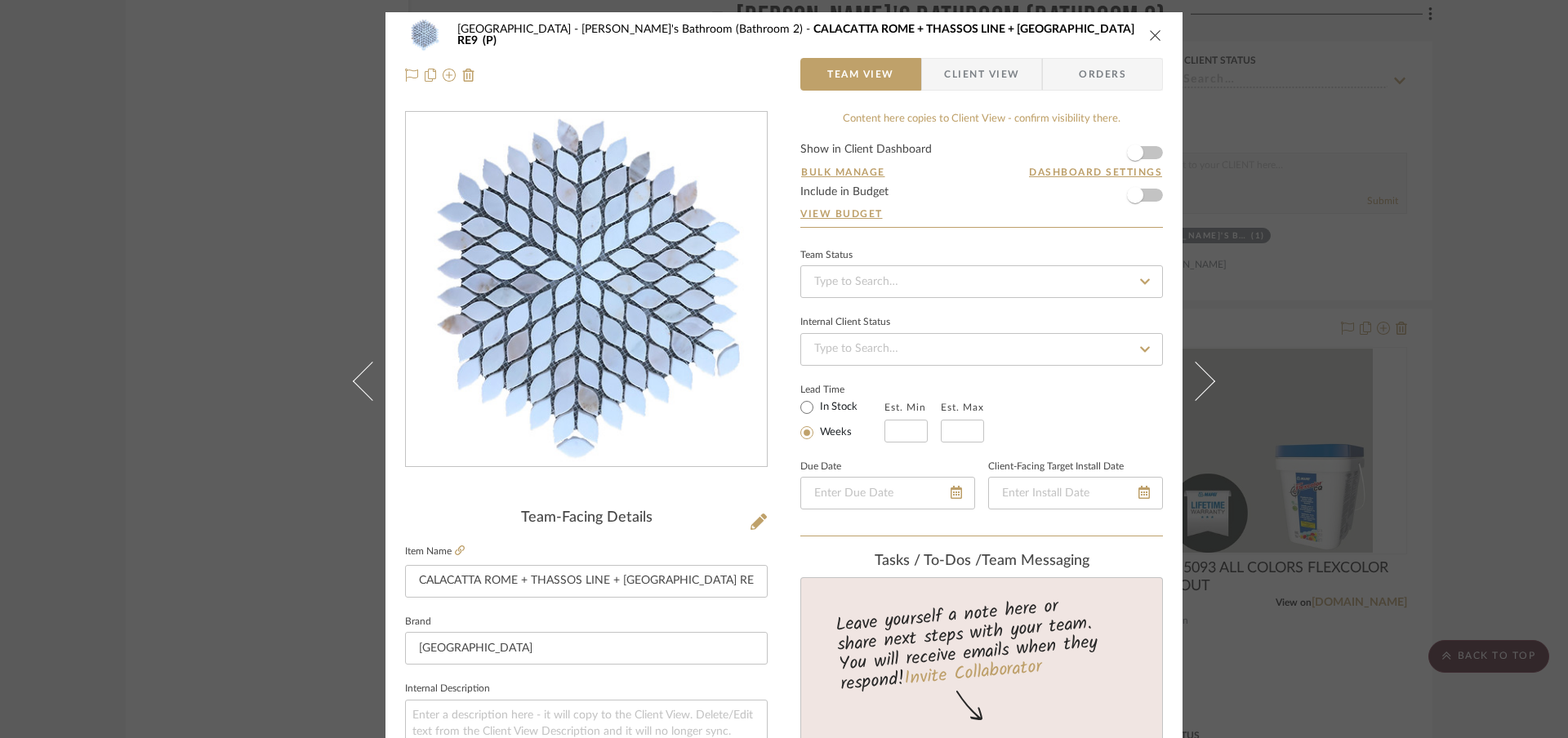
click at [1149, 35] on icon "close" at bounding box center [1156, 35] width 13 height 13
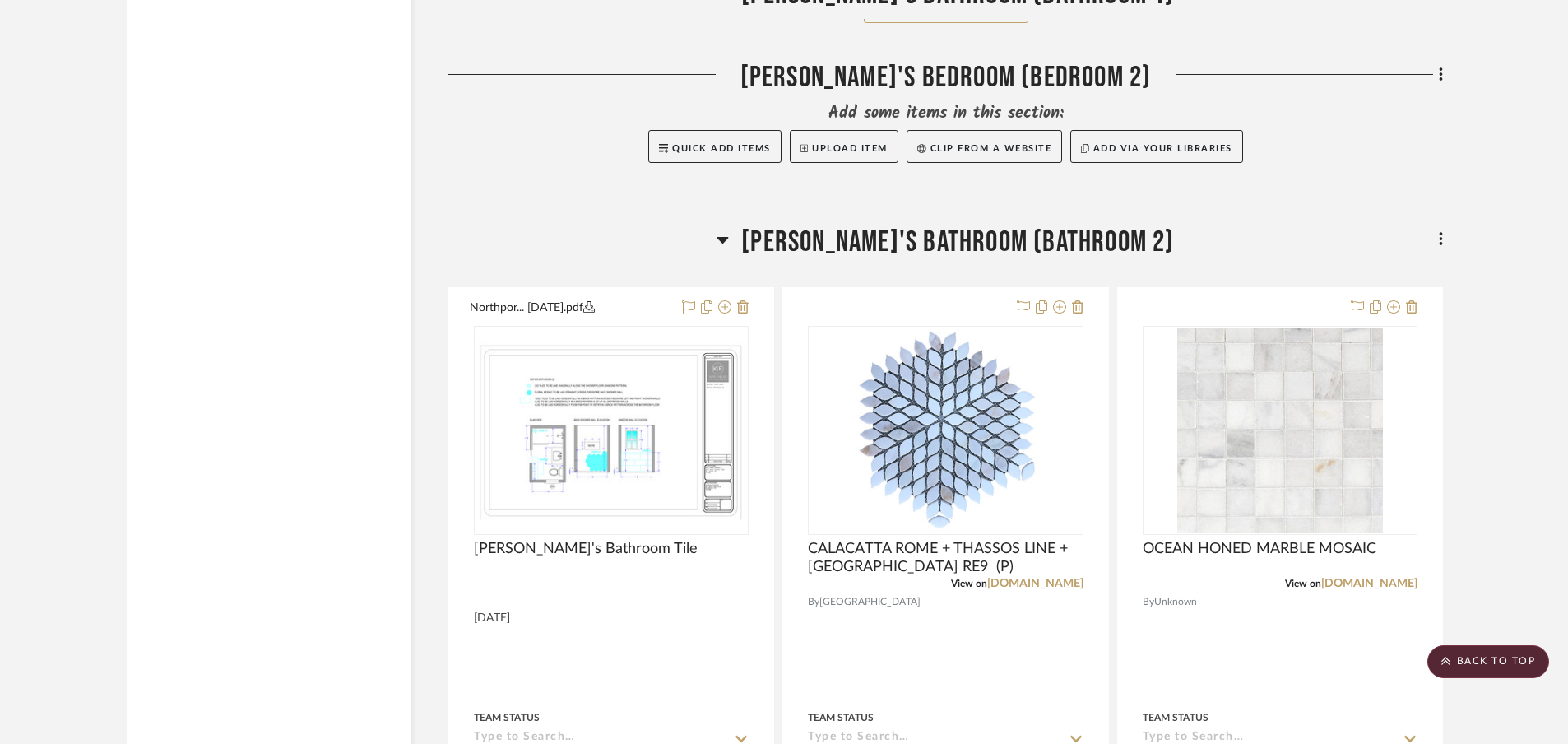
scroll to position [21133, 0]
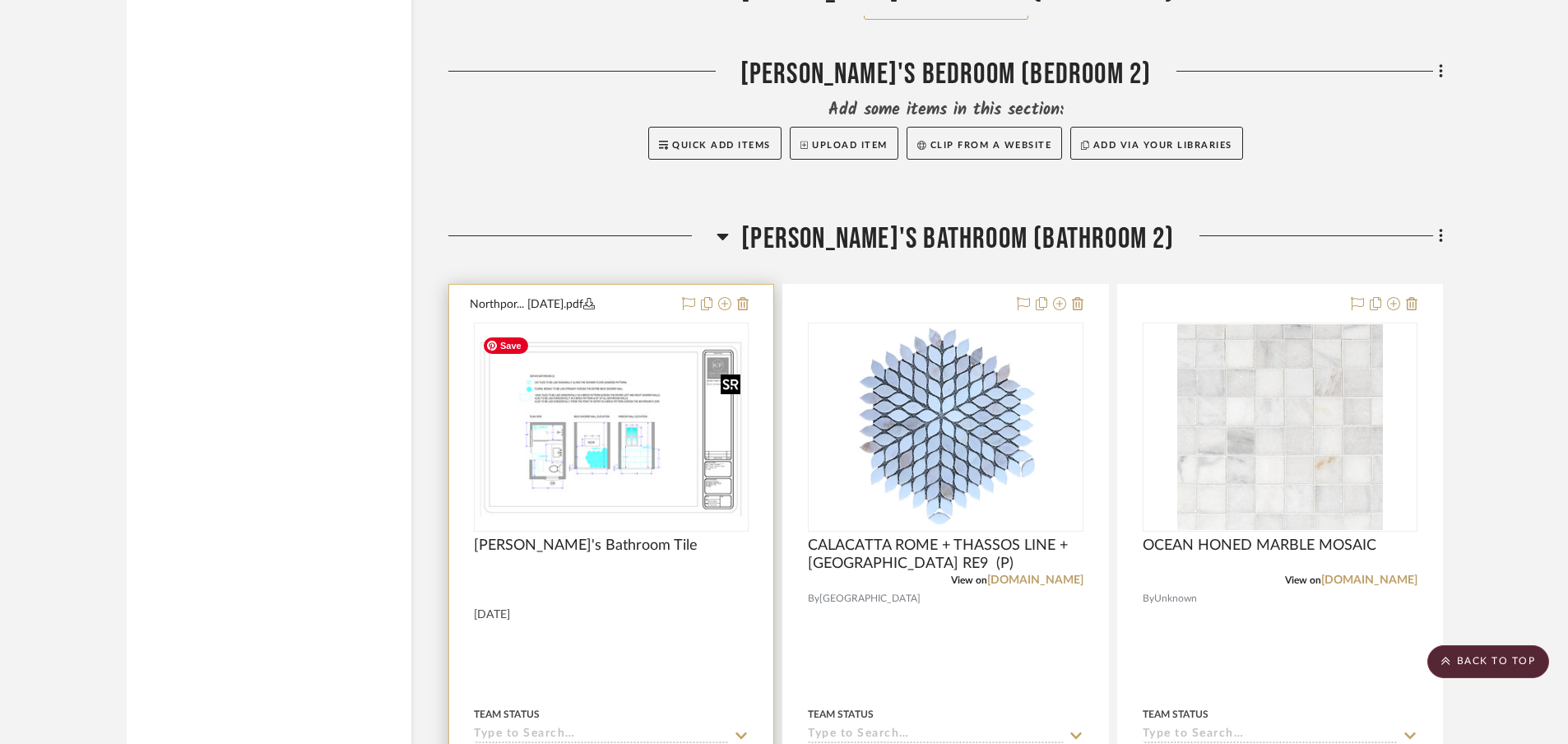
click at [0, 0] on img at bounding box center [0, 0] width 0 height 0
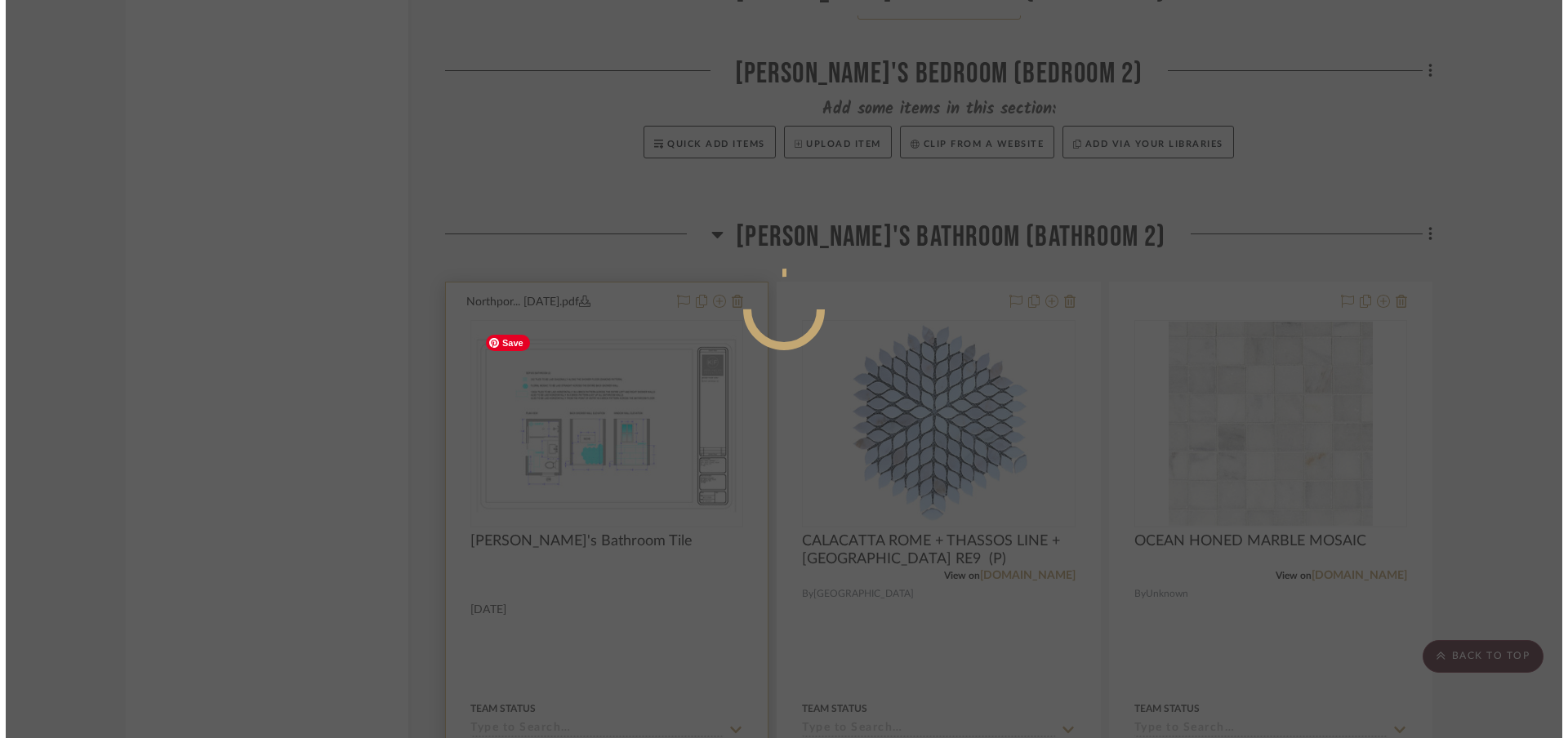
scroll to position [0, 0]
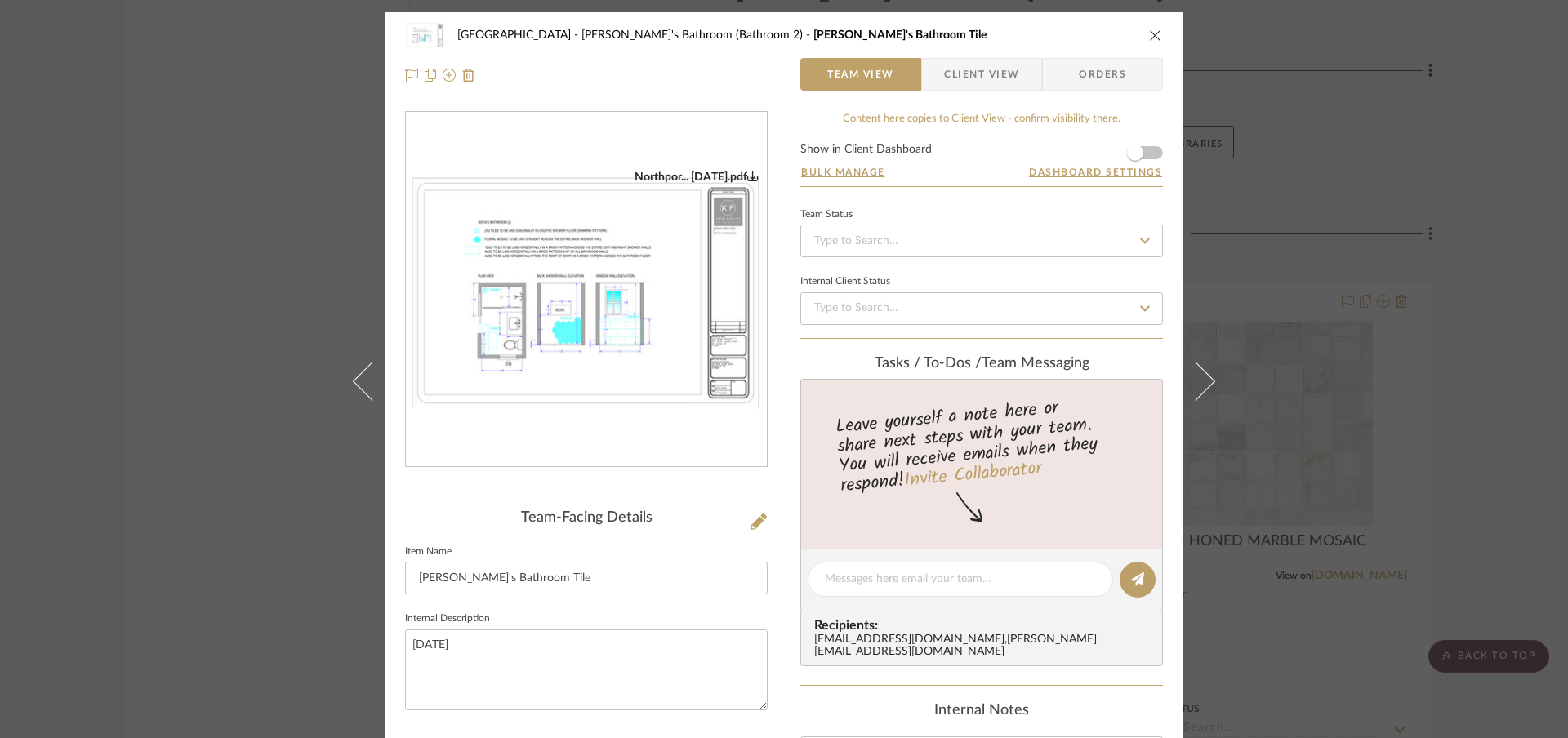
click at [1151, 38] on icon "close" at bounding box center [1156, 35] width 13 height 13
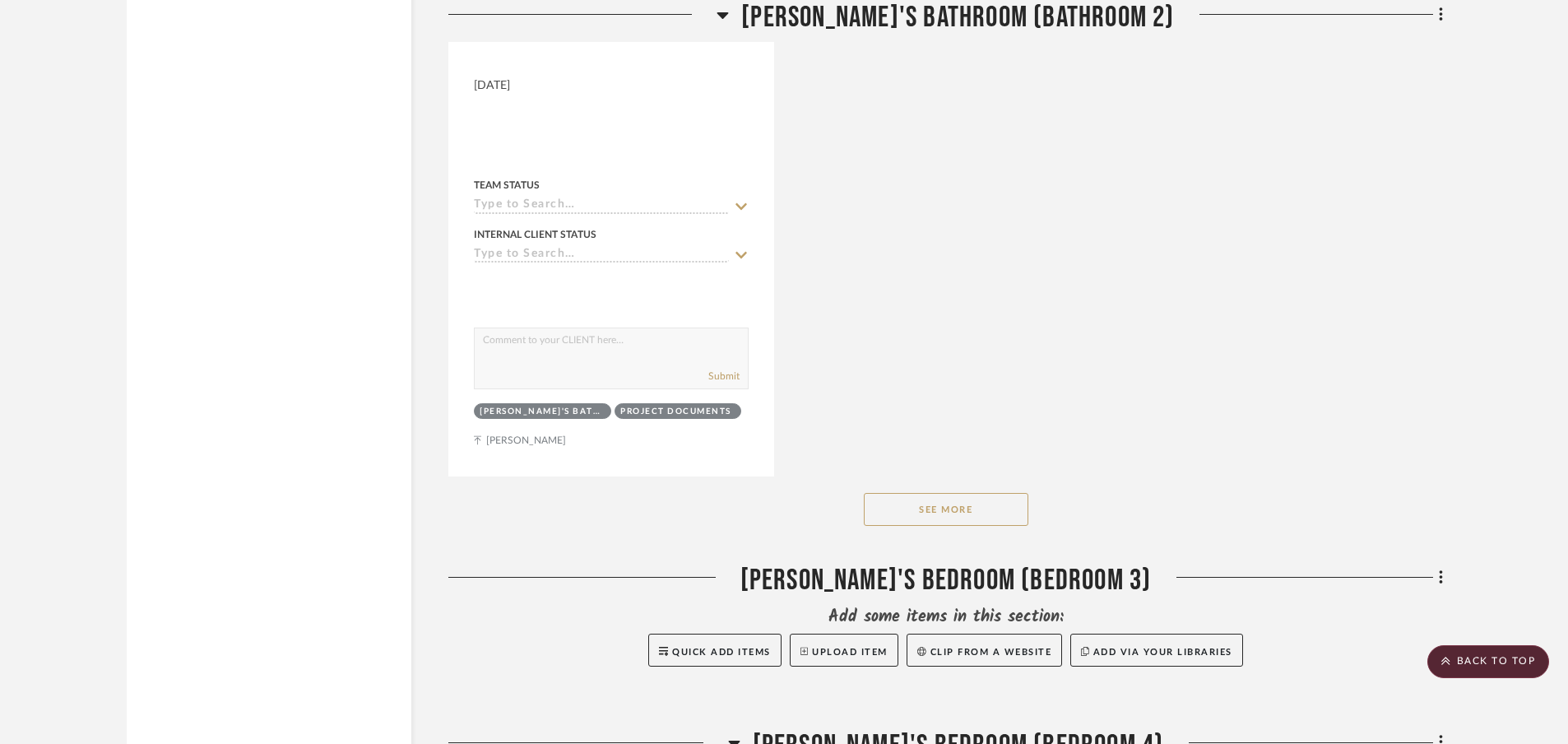
scroll to position [23114, 0]
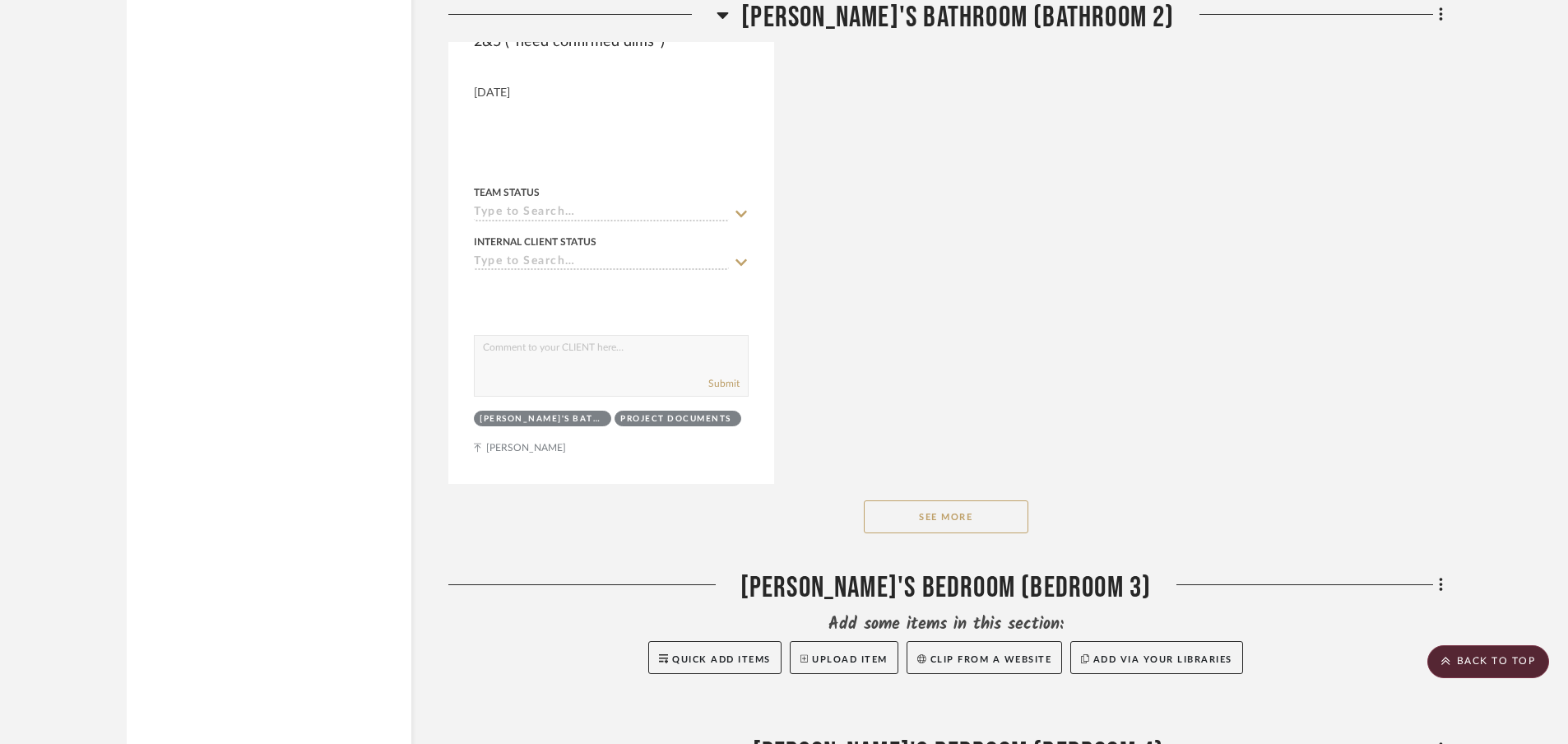
click at [982, 502] on button "See More" at bounding box center [945, 517] width 164 height 33
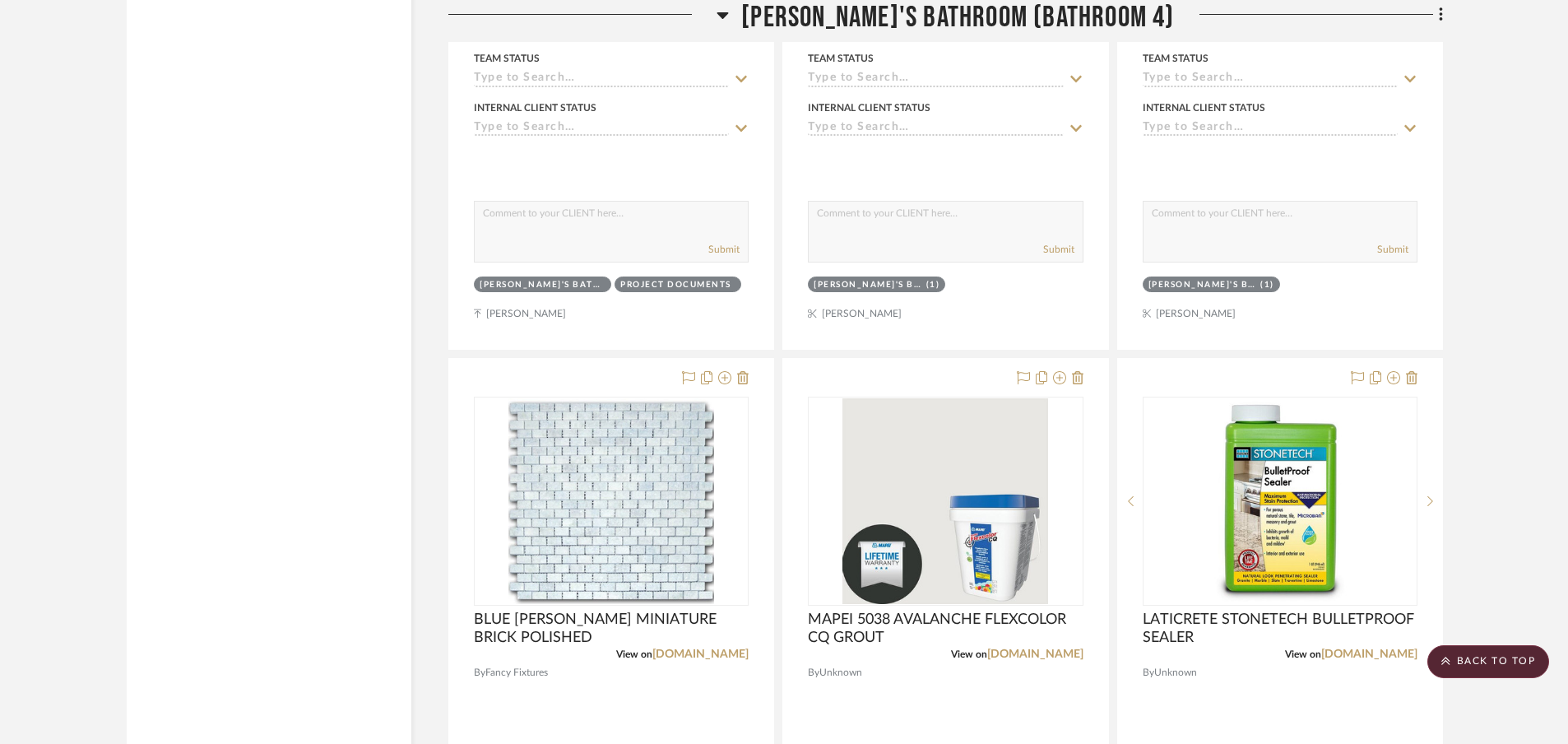
scroll to position [25208, 0]
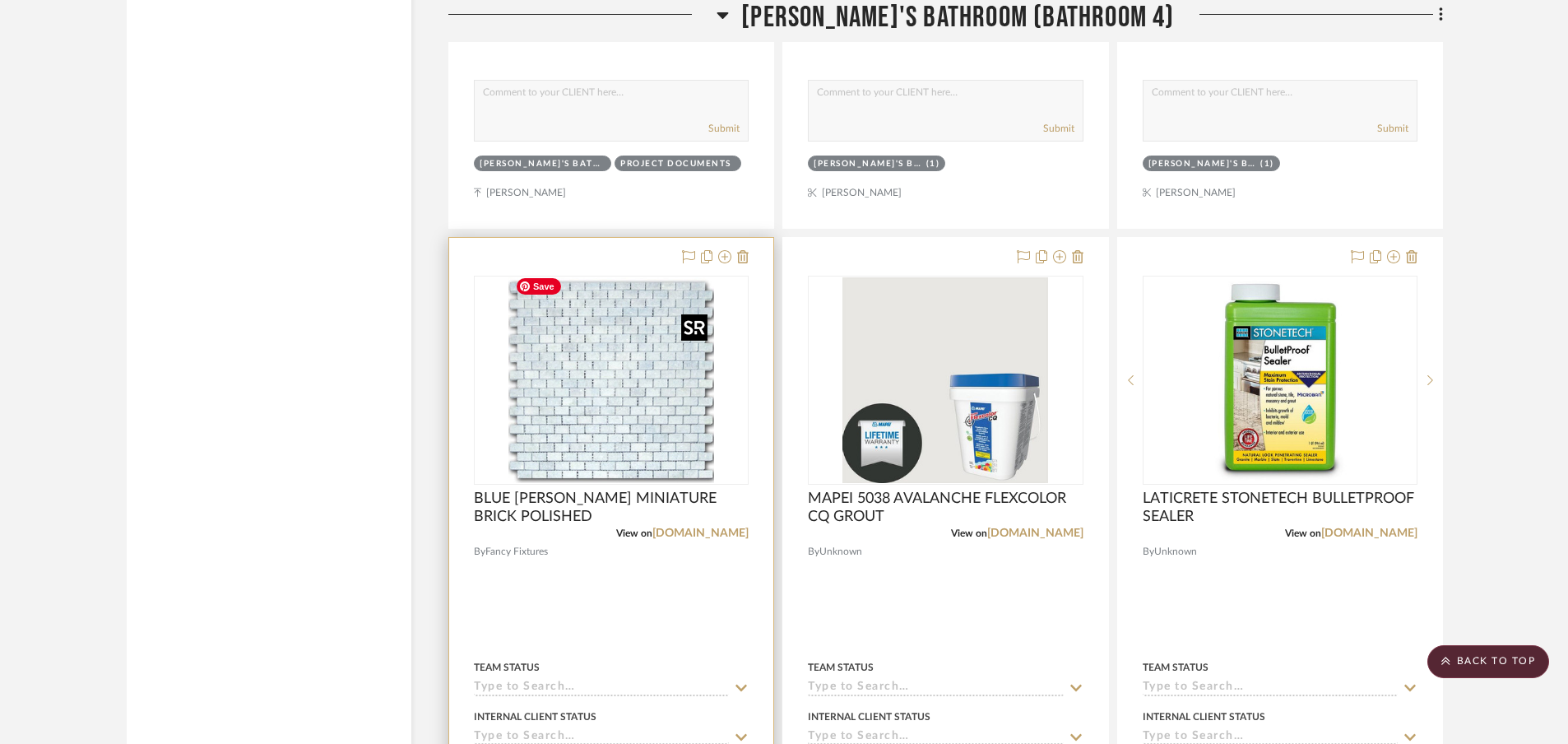
click at [574, 388] on img "0" at bounding box center [611, 380] width 206 height 206
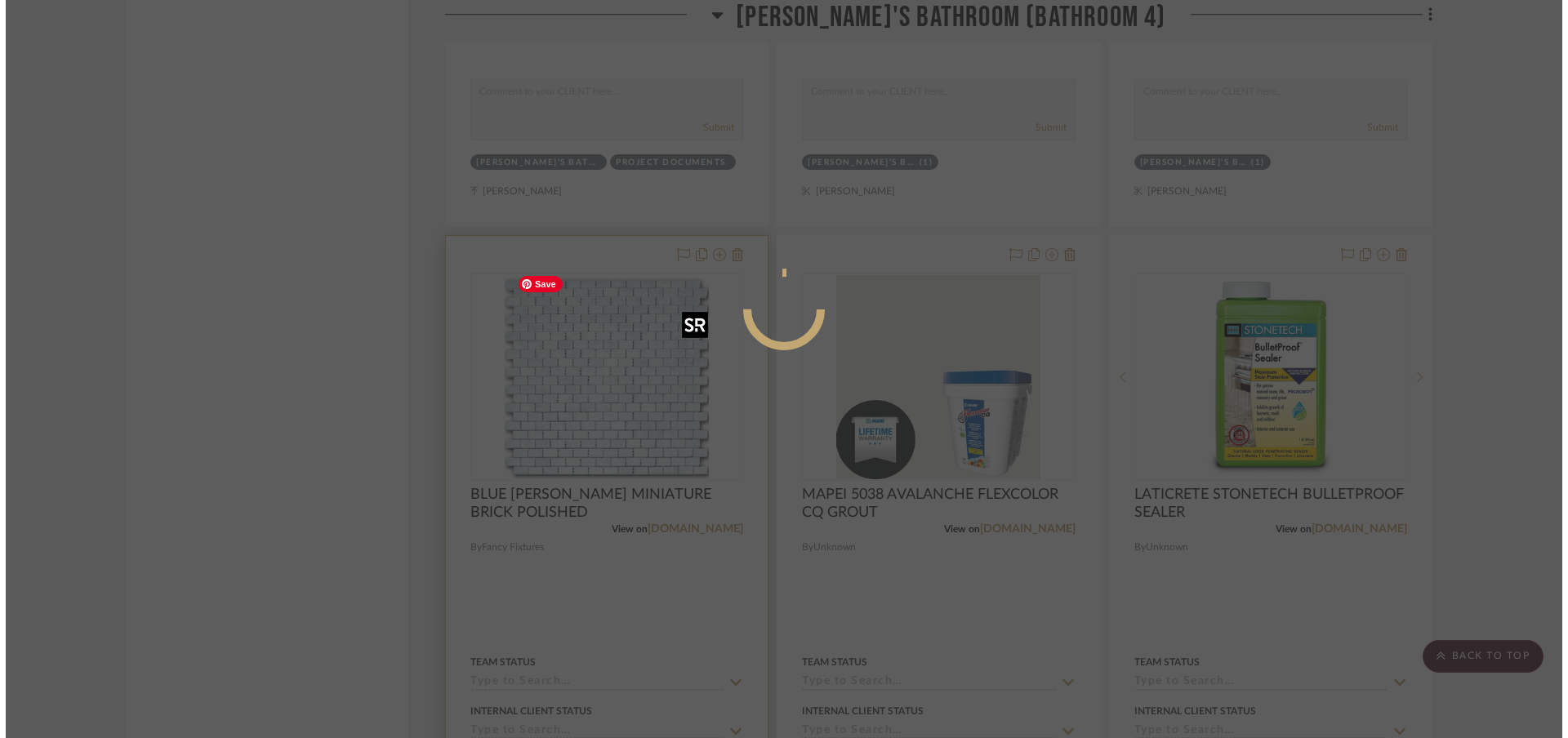
scroll to position [0, 0]
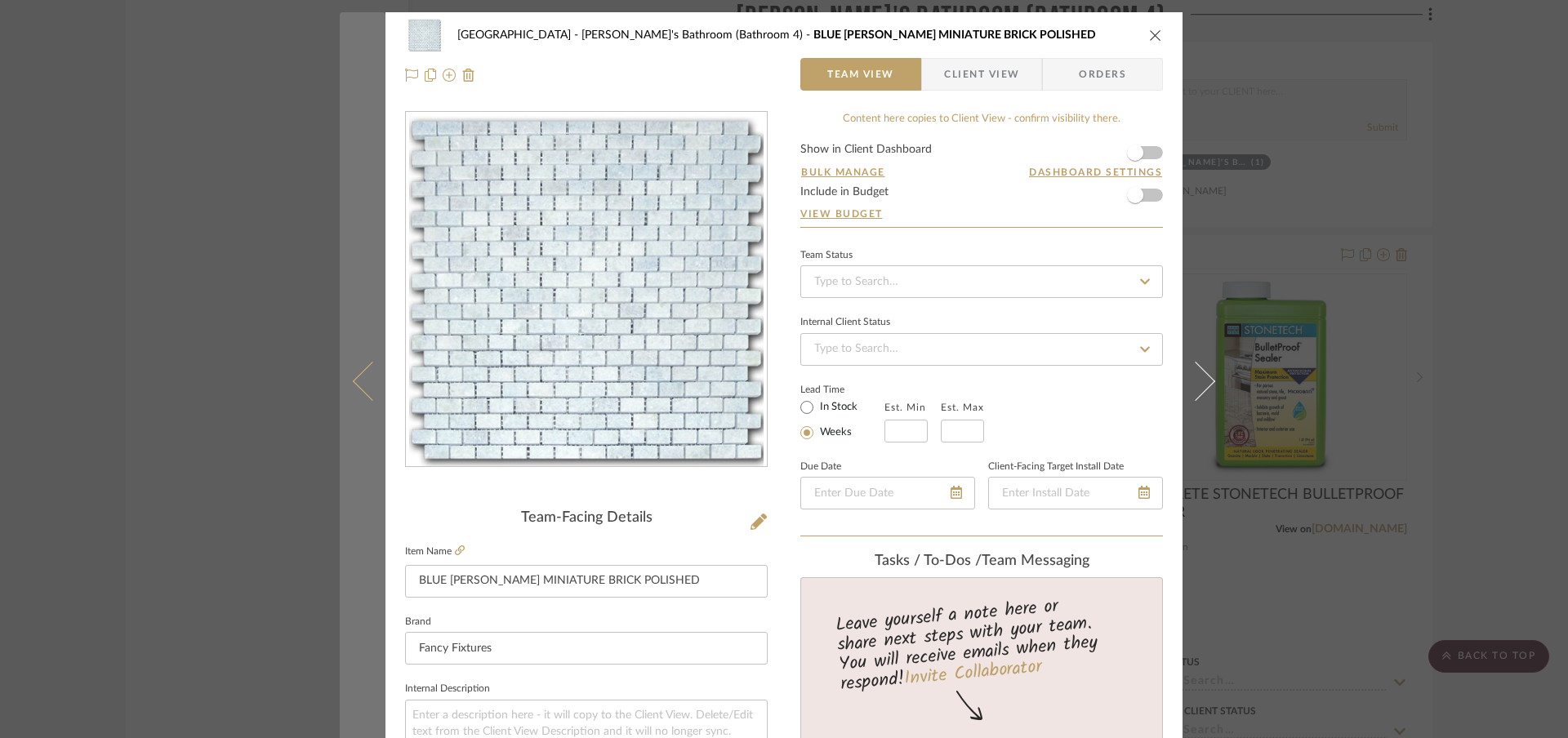
click at [340, 381] on button at bounding box center [362, 381] width 46 height 738
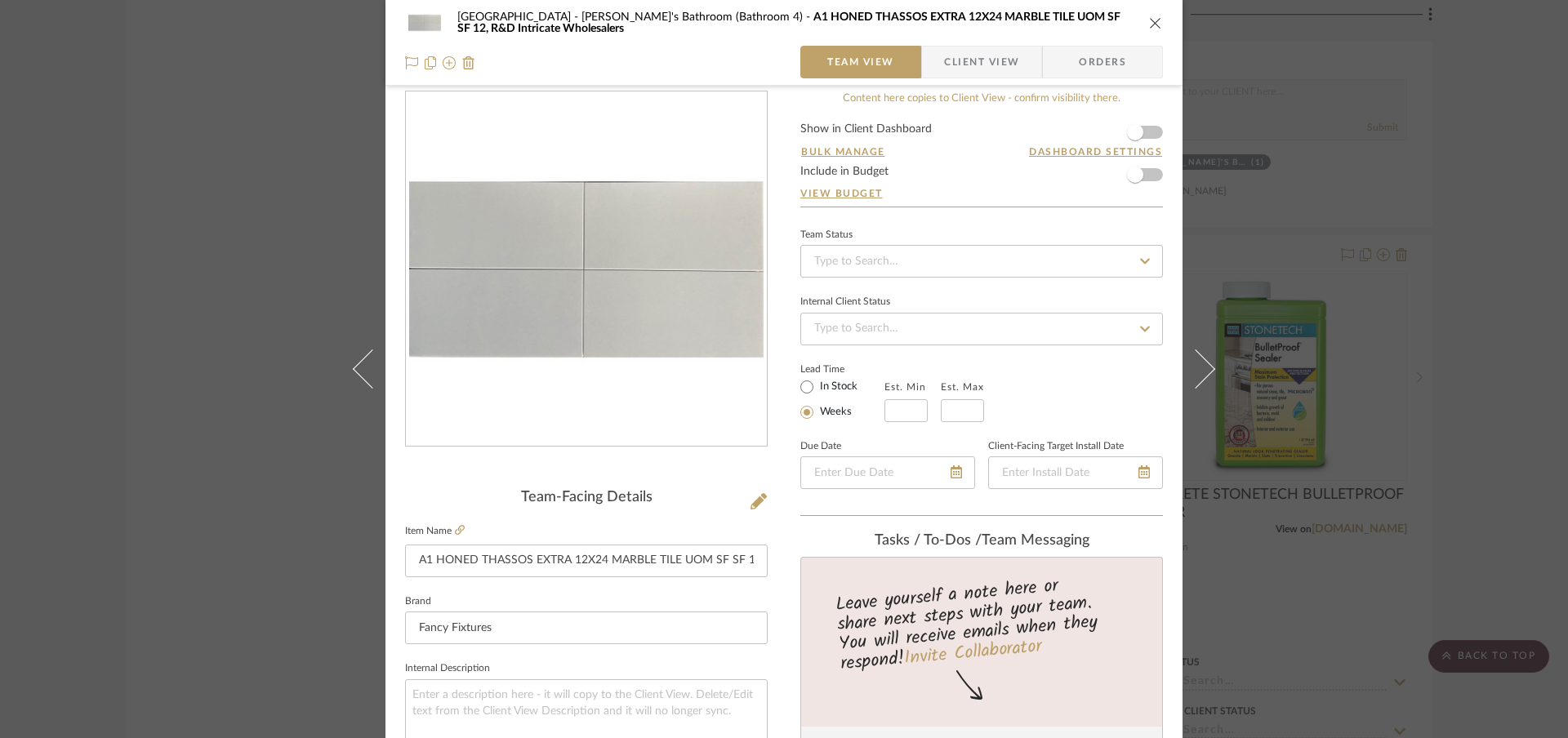
click at [1148, 35] on div "Northport Markesa's Bathroom (Bathroom 4) A1 HONED THASSOS EXTRA 12X24 MARBLE T…" at bounding box center [784, 23] width 758 height 33
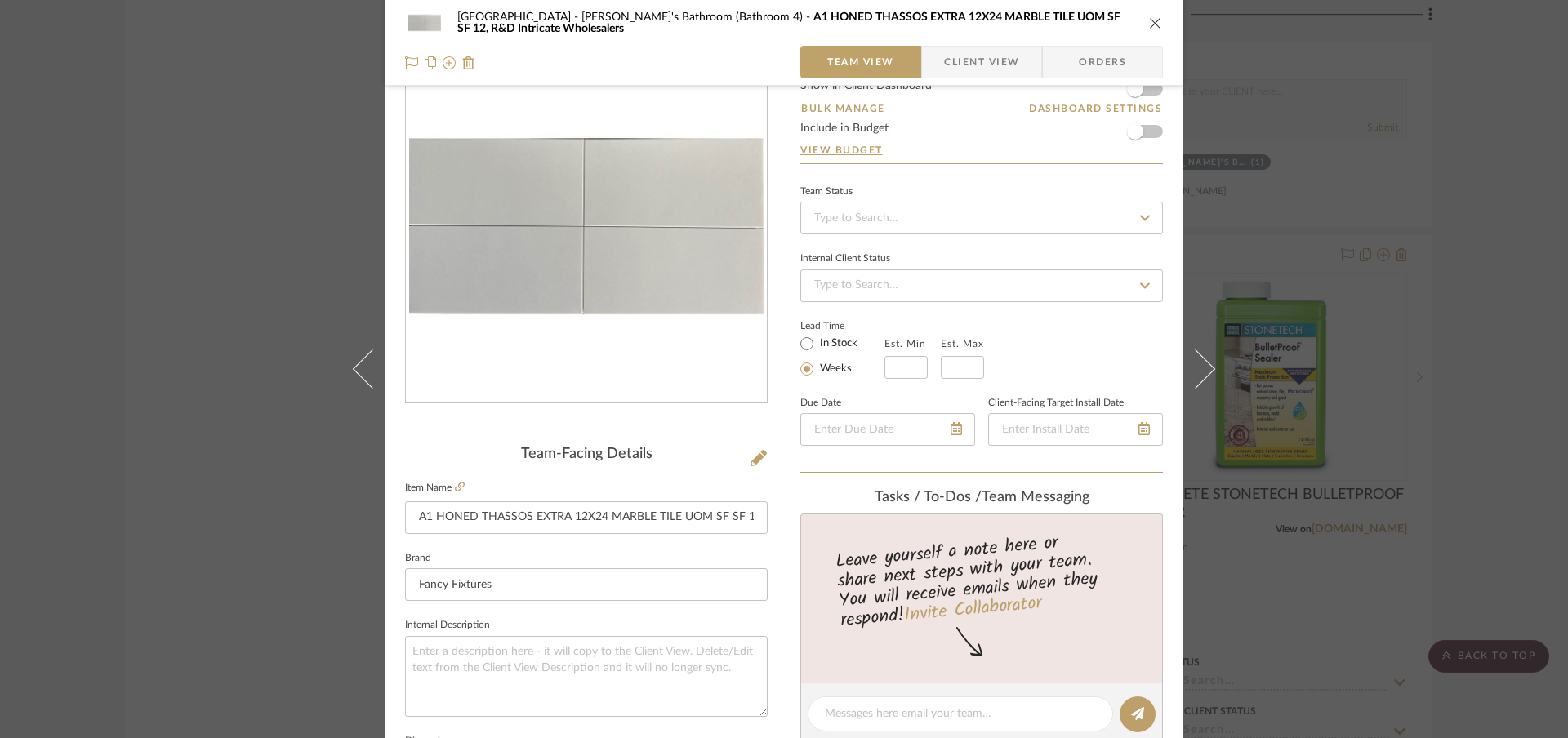
scroll to position [48, 0]
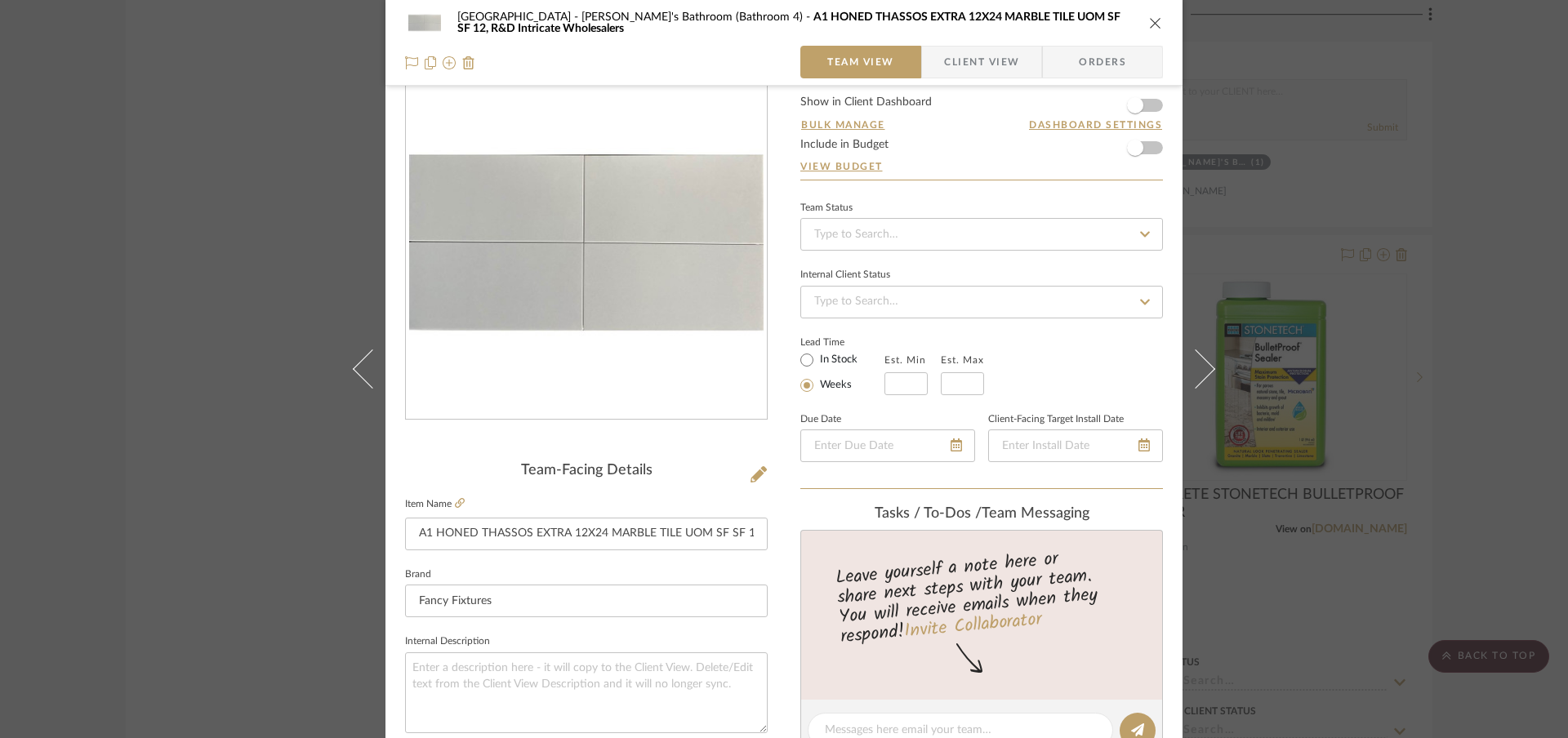
click at [1149, 22] on icon "close" at bounding box center [1156, 23] width 13 height 13
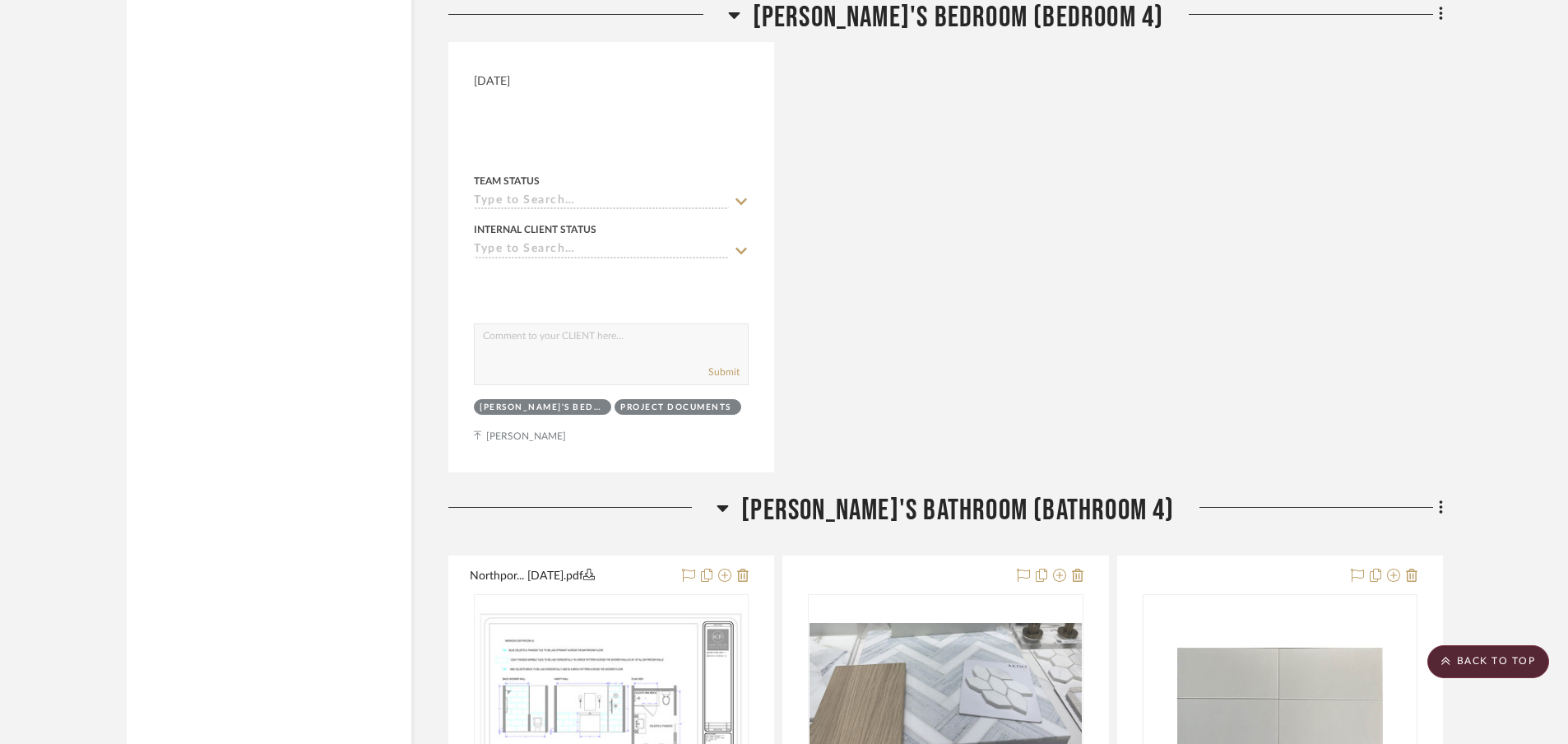
scroll to position [24152, 0]
